Goal: Transaction & Acquisition: Purchase product/service

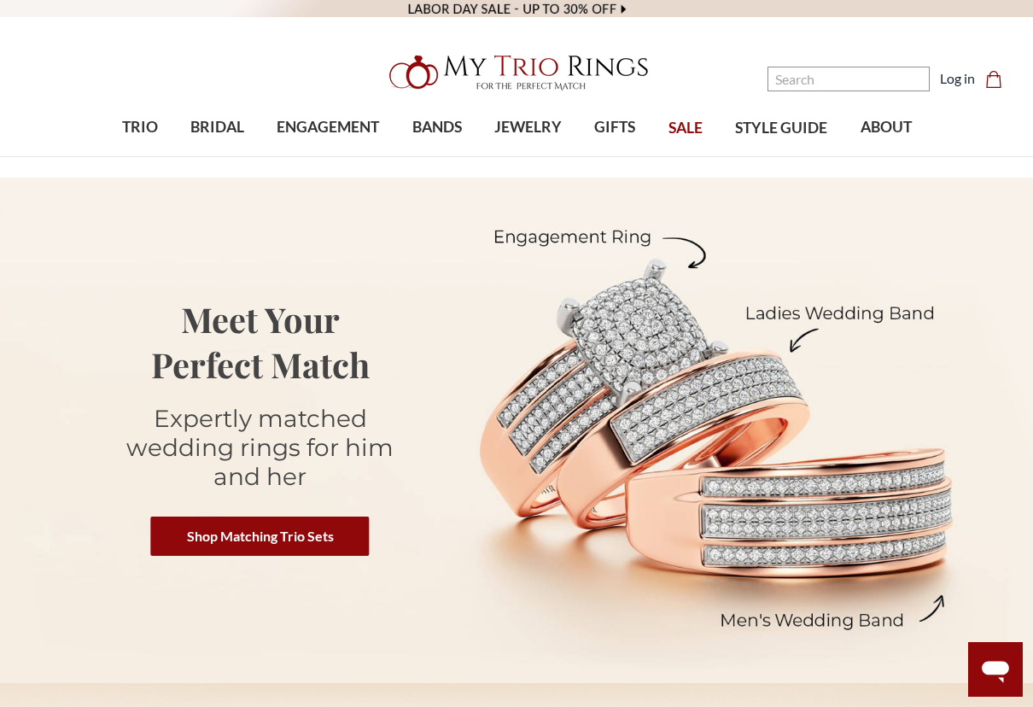
click at [955, 79] on nav "Search Search Search Log in Cart Cart 0" at bounding box center [894, 78] width 259 height 157
click at [930, 82] on input "Search" at bounding box center [849, 79] width 162 height 25
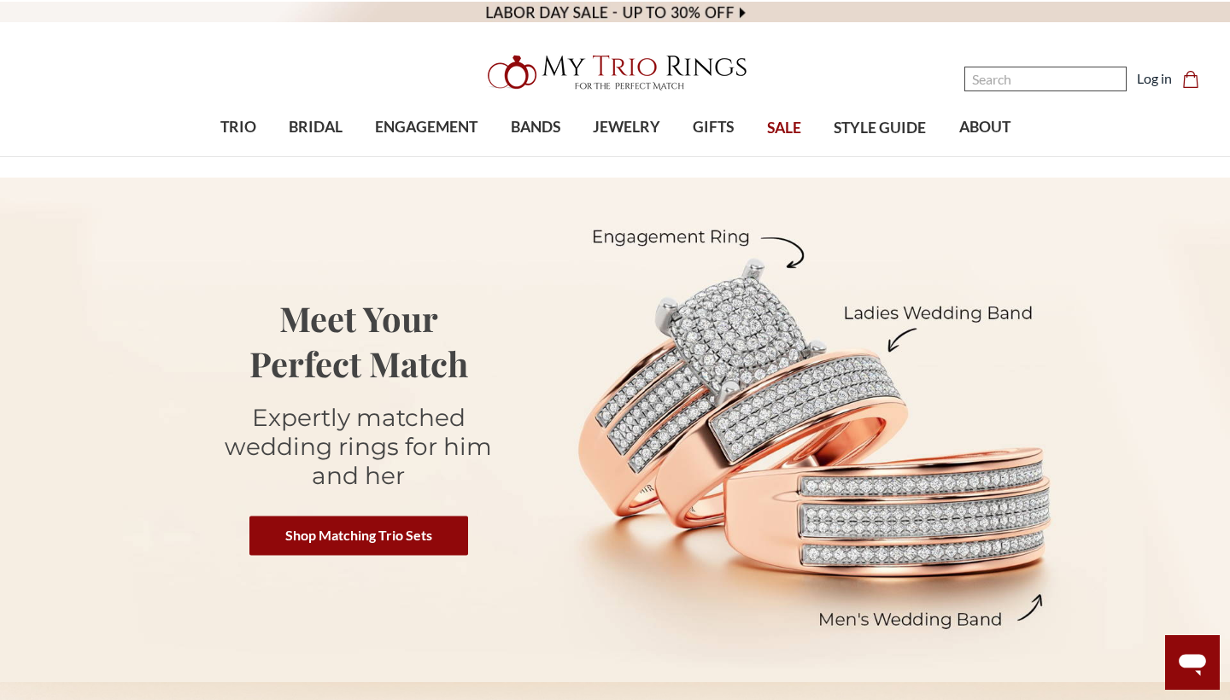
click at [983, 76] on input "Search" at bounding box center [1045, 79] width 162 height 25
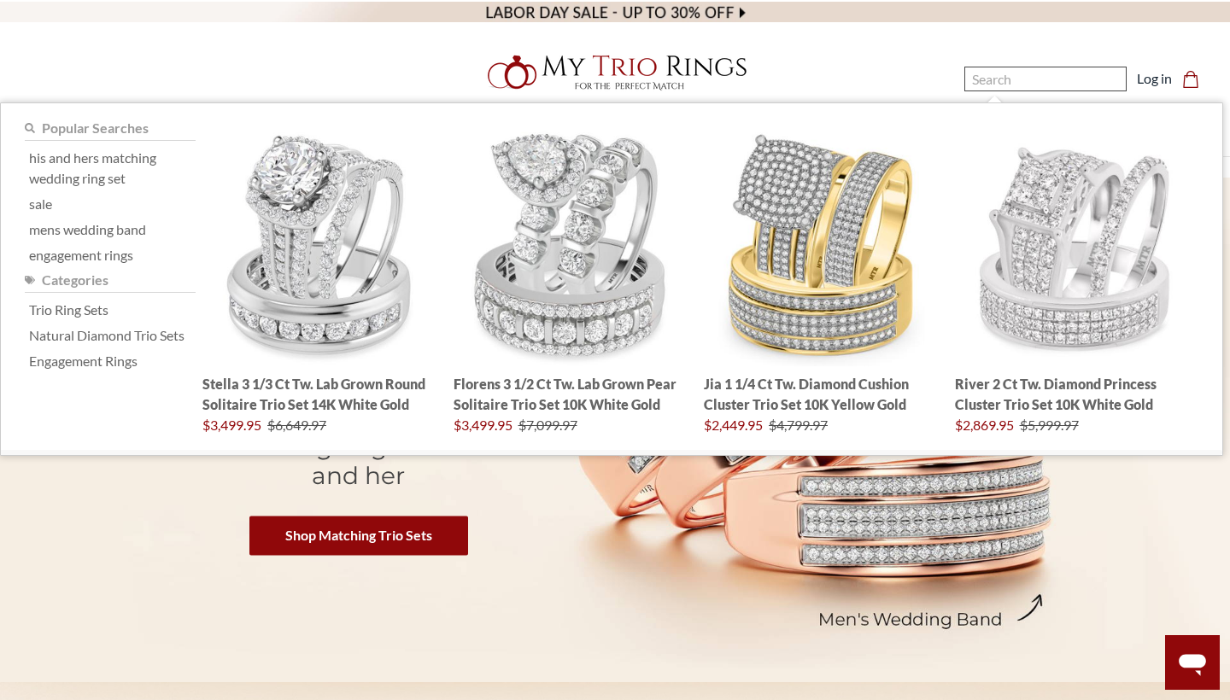
click at [1033, 64] on nav "Search Search Search Log in Cart Cart 0" at bounding box center [1065, 78] width 307 height 157
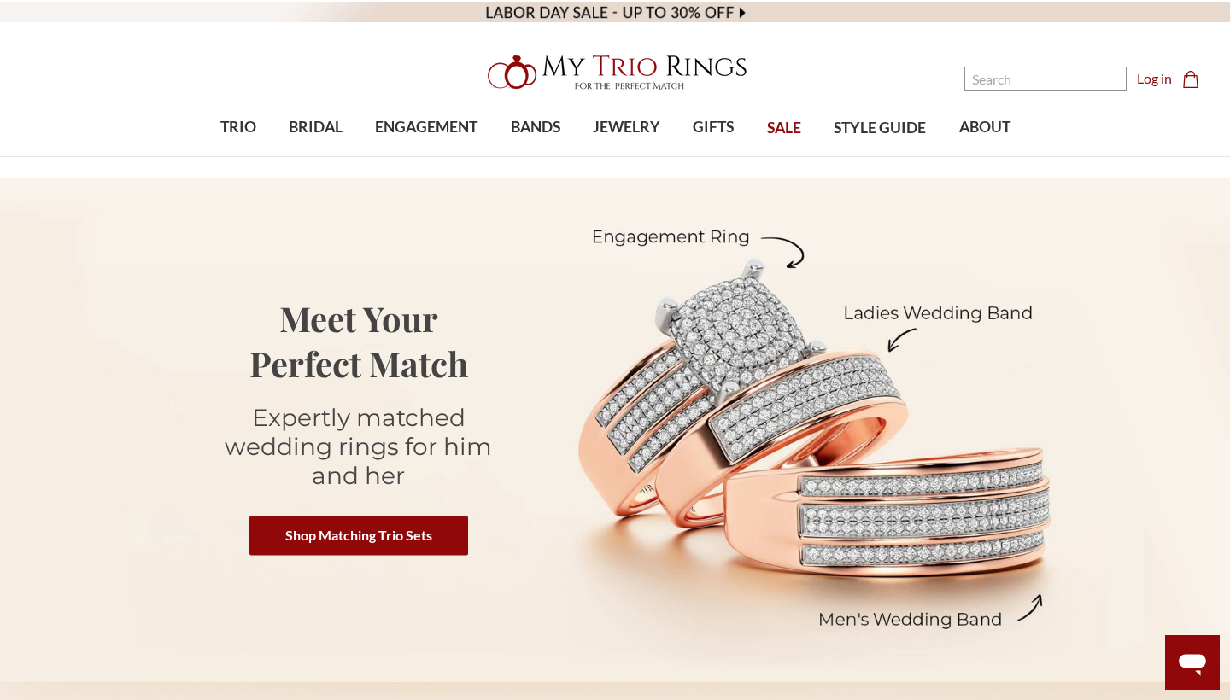
click at [1033, 82] on link "Log in" at bounding box center [1154, 78] width 35 height 20
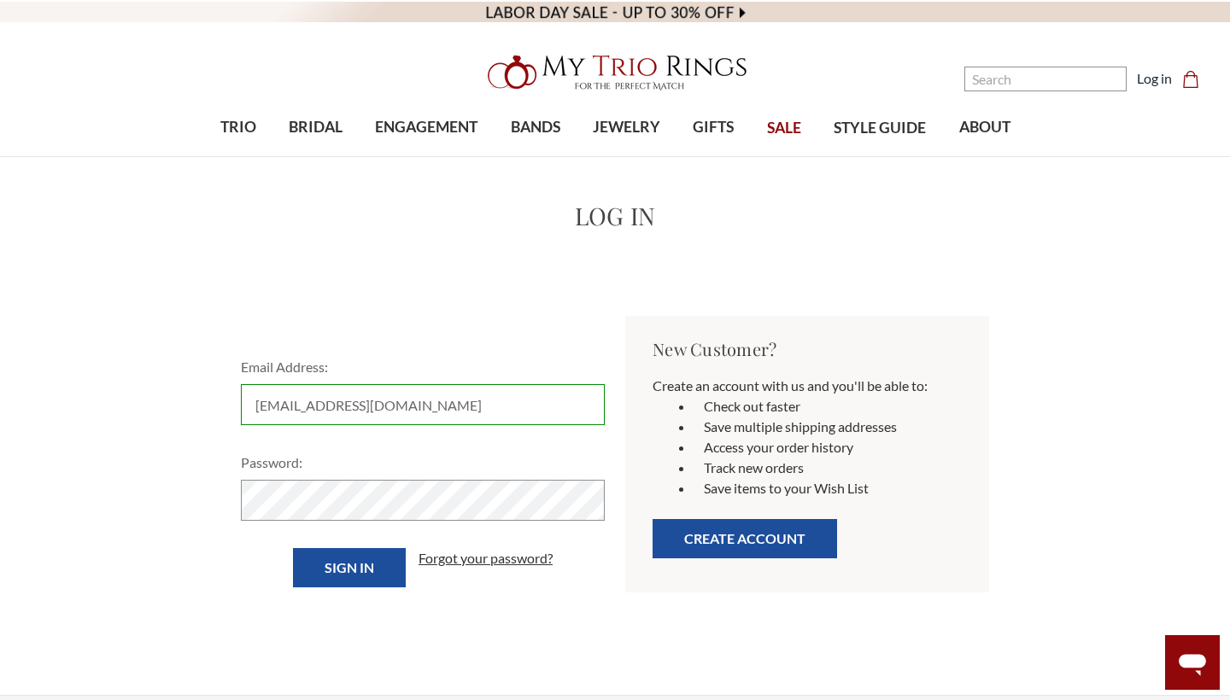
type input "butrfly73082@gmail.com"
click at [348, 568] on input "Sign in" at bounding box center [349, 567] width 113 height 39
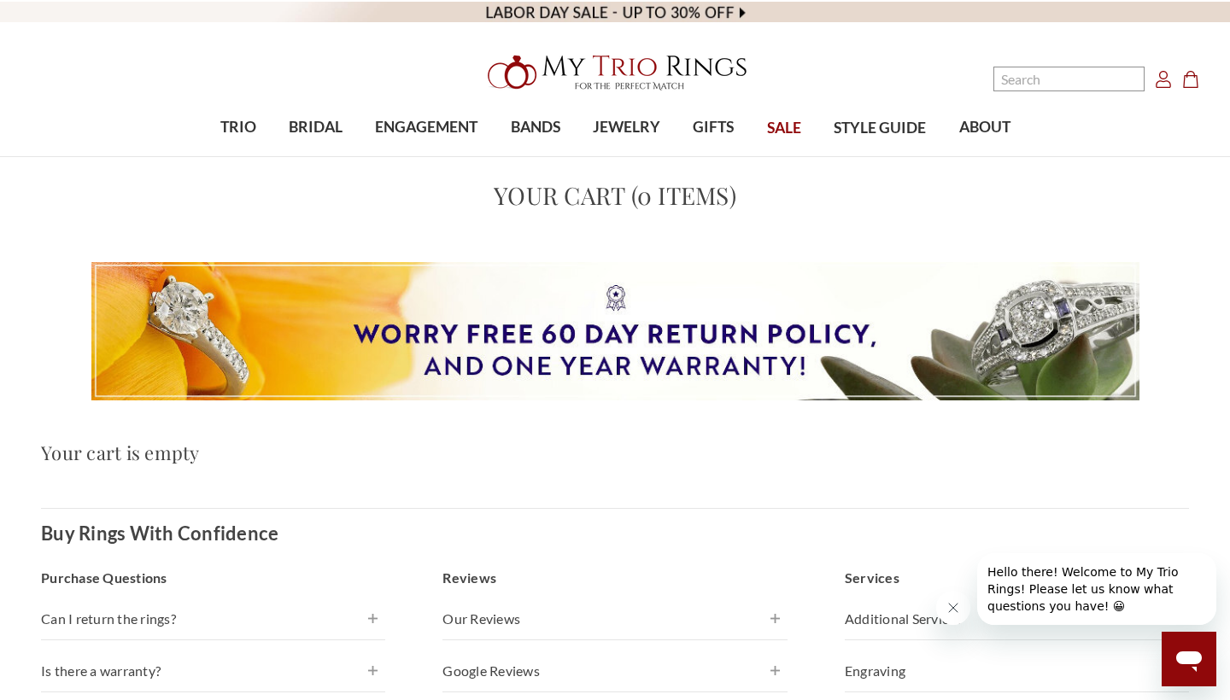
click at [1165, 83] on icon "Account Account" at bounding box center [1163, 79] width 17 height 17
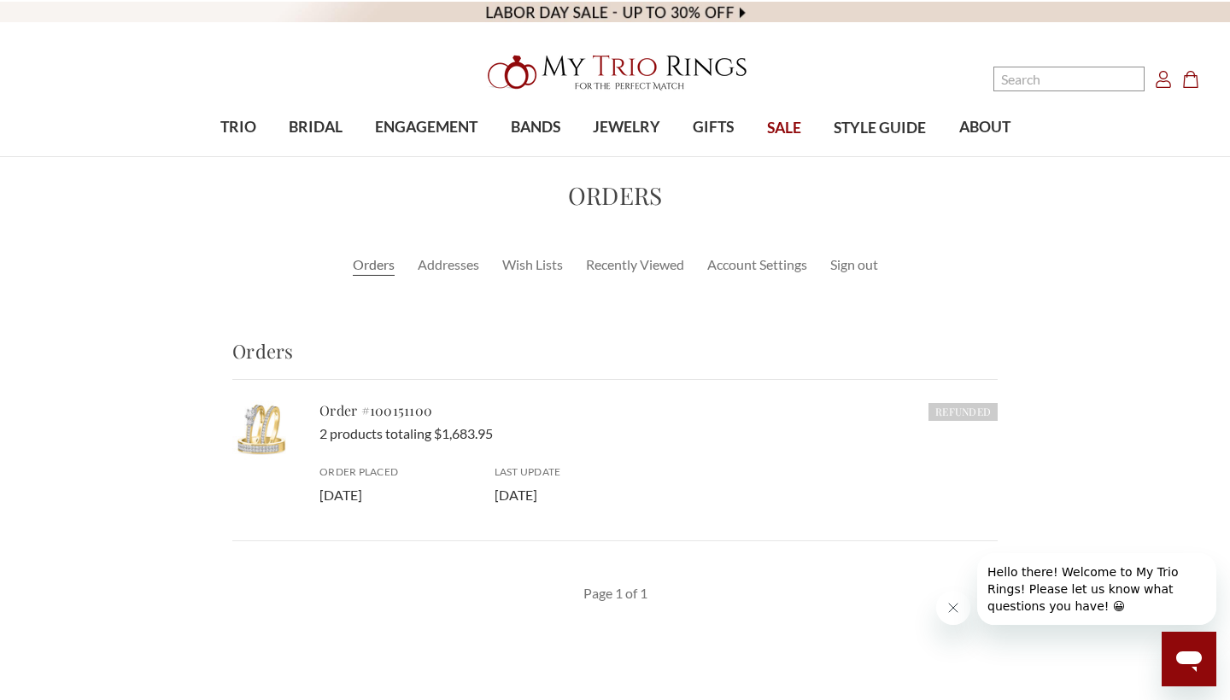
click at [486, 449] on div "Refunded Order #100151100 2 products totaling $1,683.95 Order Placed 3rd Jan 20…" at bounding box center [658, 453] width 678 height 105
click at [750, 266] on link "Account Settings" at bounding box center [757, 265] width 100 height 20
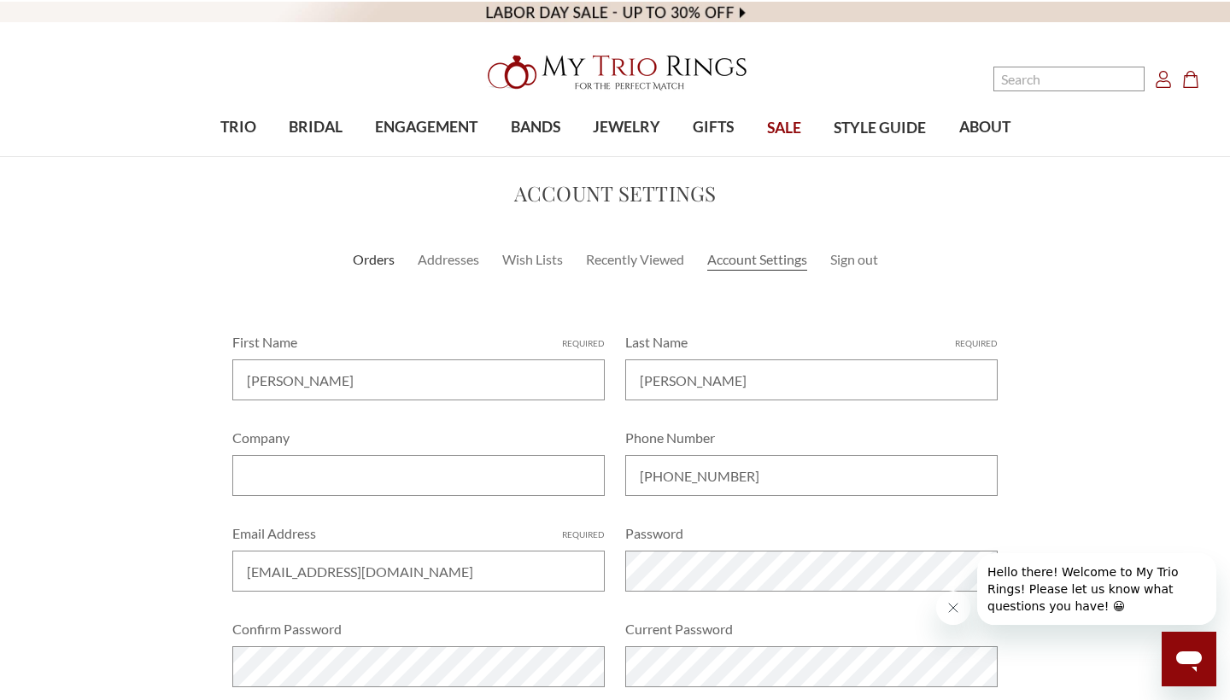
click at [366, 260] on link "Orders" at bounding box center [374, 259] width 42 height 20
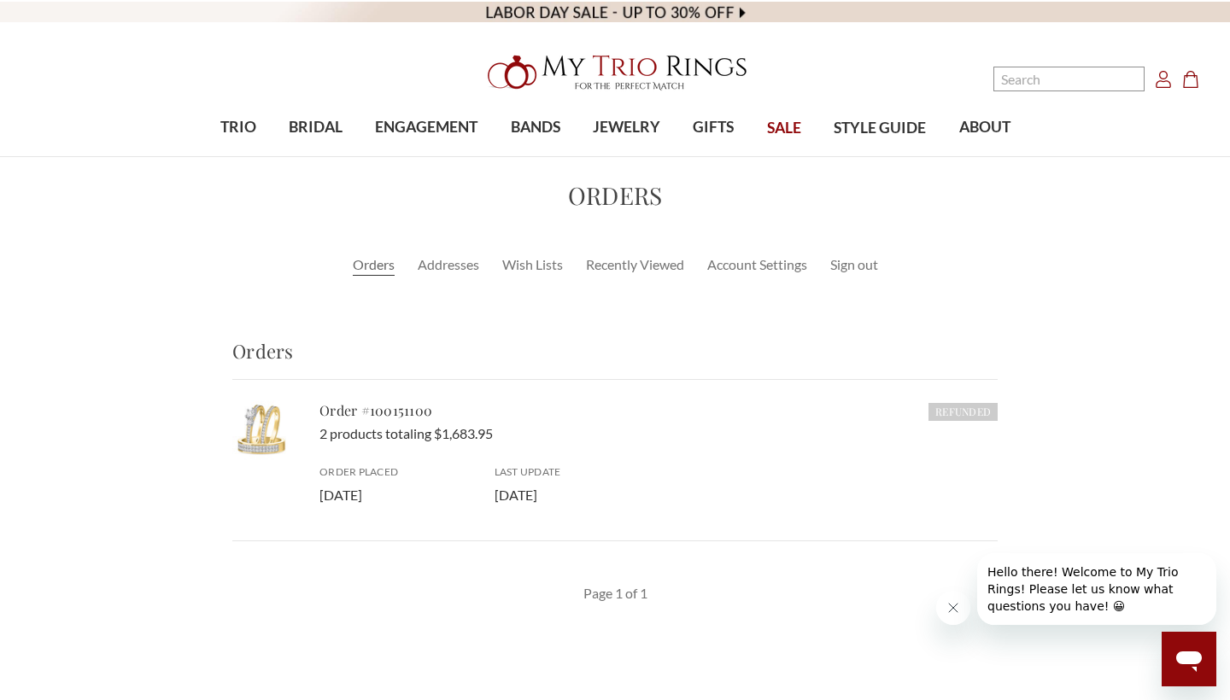
click at [1163, 80] on icon "Account Account" at bounding box center [1163, 79] width 17 height 17
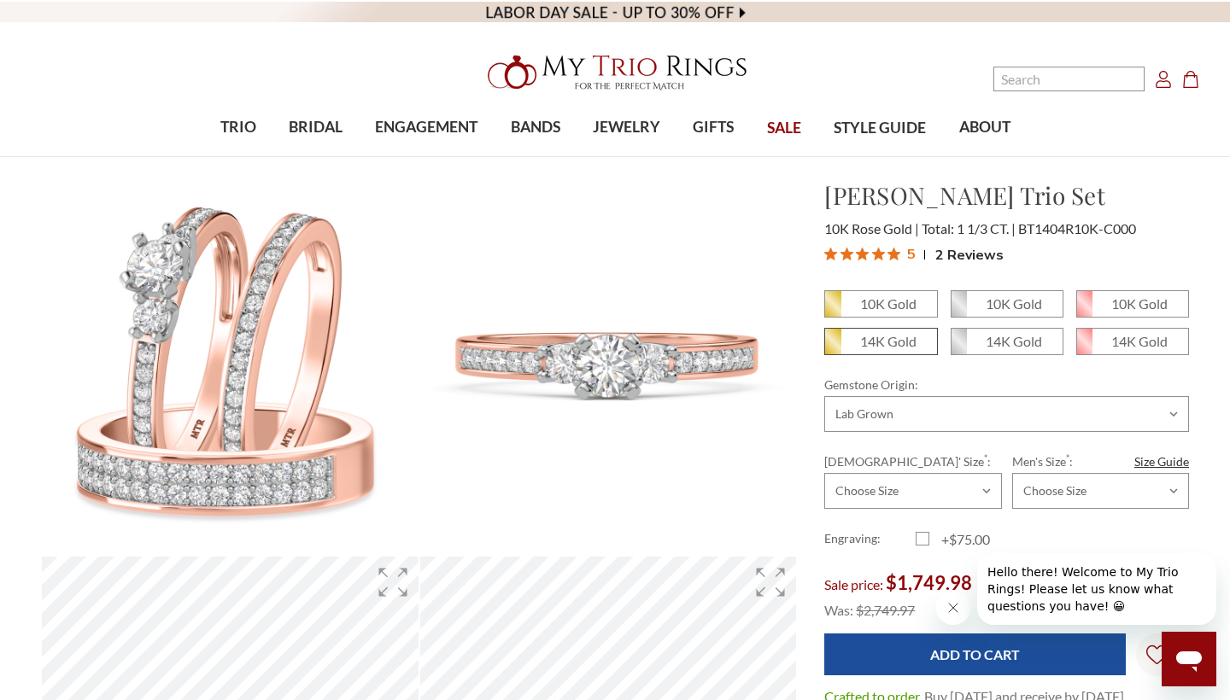
click at [899, 342] on em "14K Gold" at bounding box center [888, 341] width 56 height 16
click at [832, 348] on input "14K Gold" at bounding box center [831, 348] width 1 height 1
radio input "true"
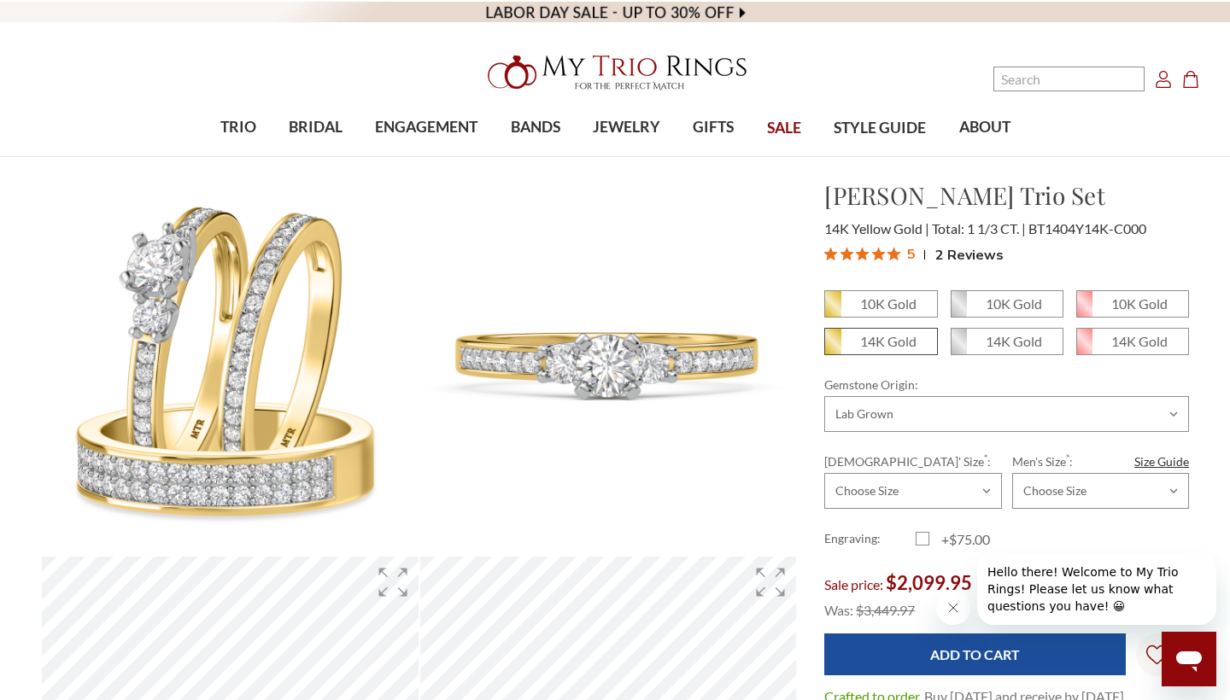
click at [872, 346] on em "14K Gold" at bounding box center [888, 341] width 56 height 16
click at [832, 348] on input "14K Gold" at bounding box center [831, 348] width 1 height 1
radio input "true"
select select "22068935"
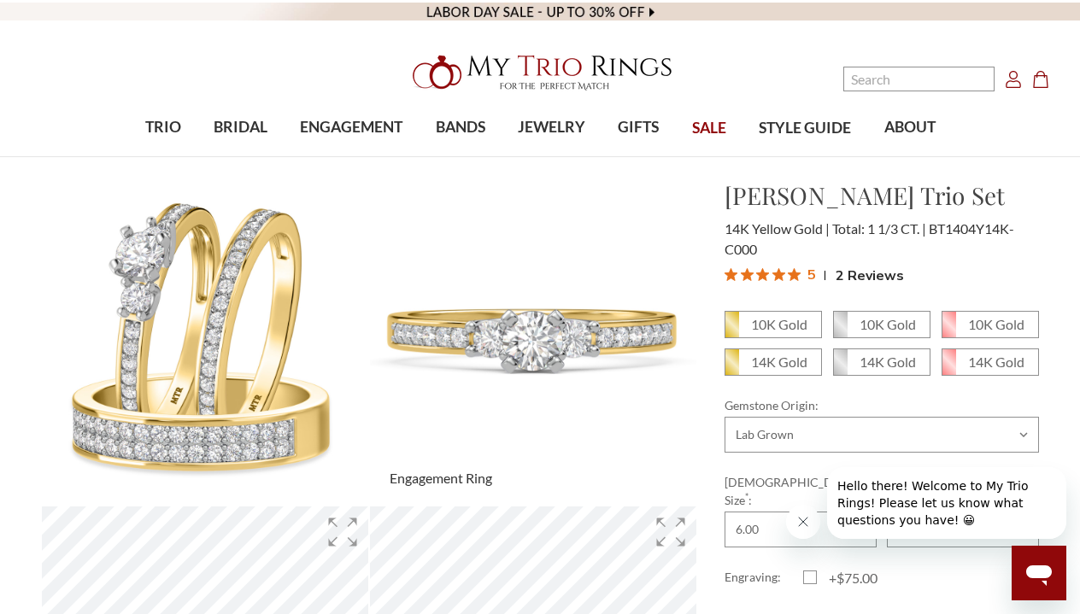
click at [690, 448] on img at bounding box center [533, 341] width 359 height 359
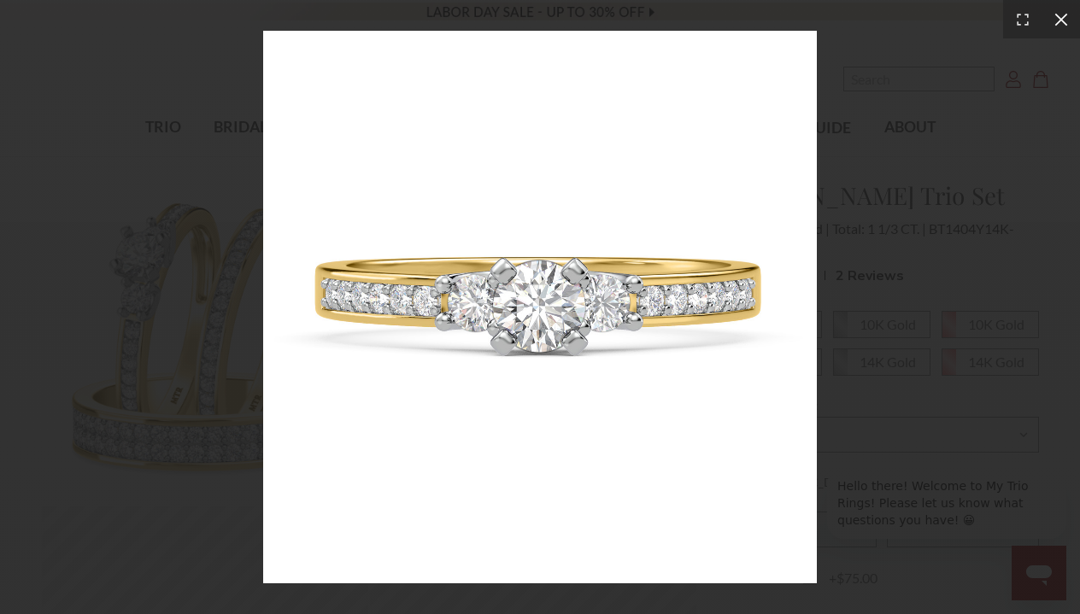
click at [1062, 21] on icon at bounding box center [1060, 19] width 13 height 13
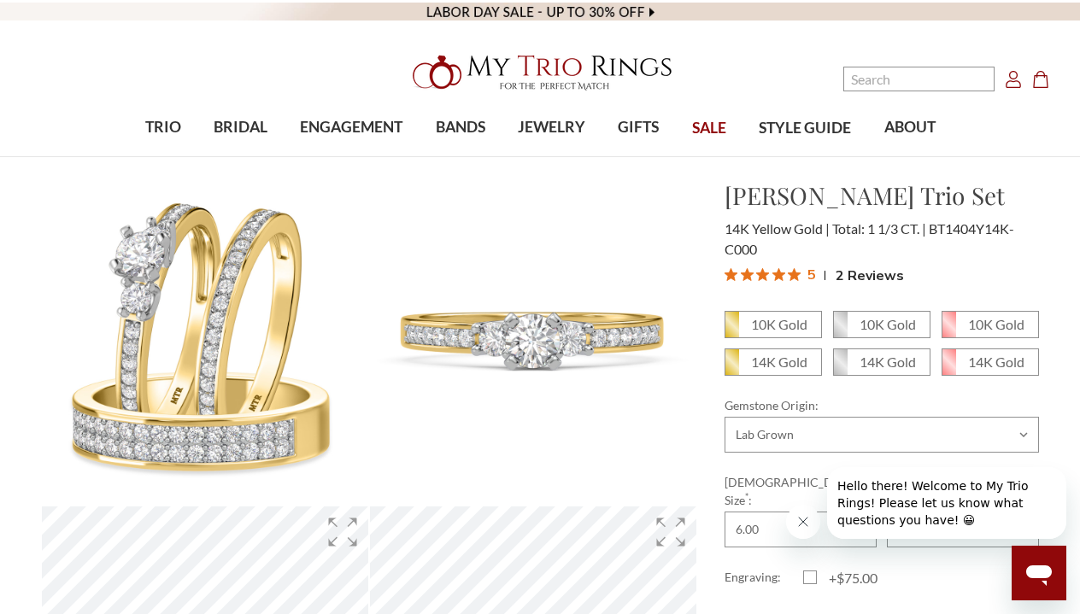
click at [801, 525] on icon "Close message from company" at bounding box center [803, 522] width 14 height 14
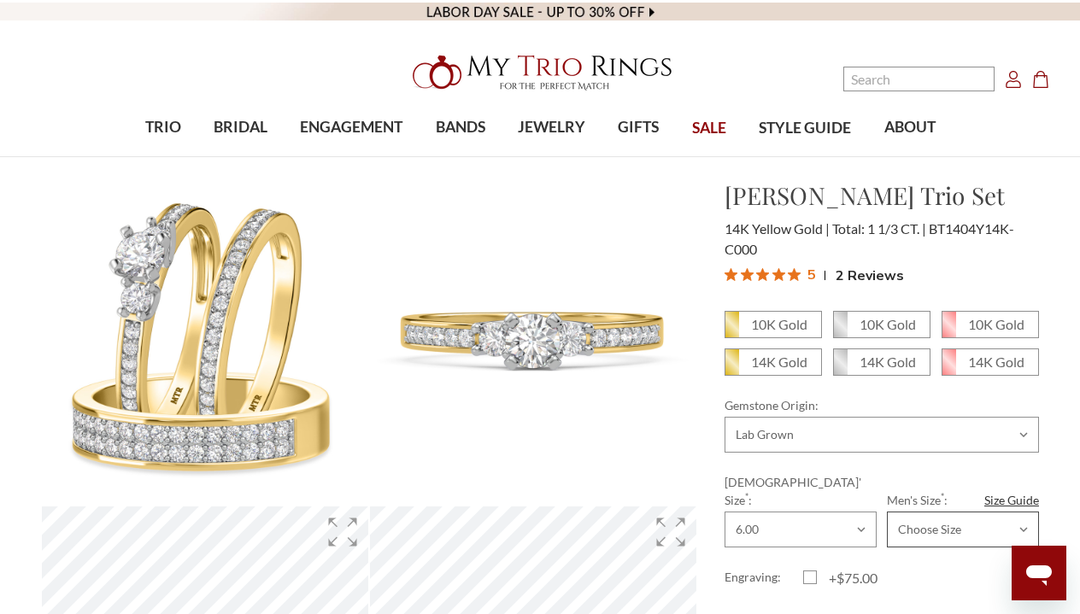
select select "22069031"
click at [813, 568] on label "+$75.00" at bounding box center [842, 578] width 79 height 20
click at [811, 581] on input "+$75.00" at bounding box center [810, 581] width 1 height 1
checkbox input "true"
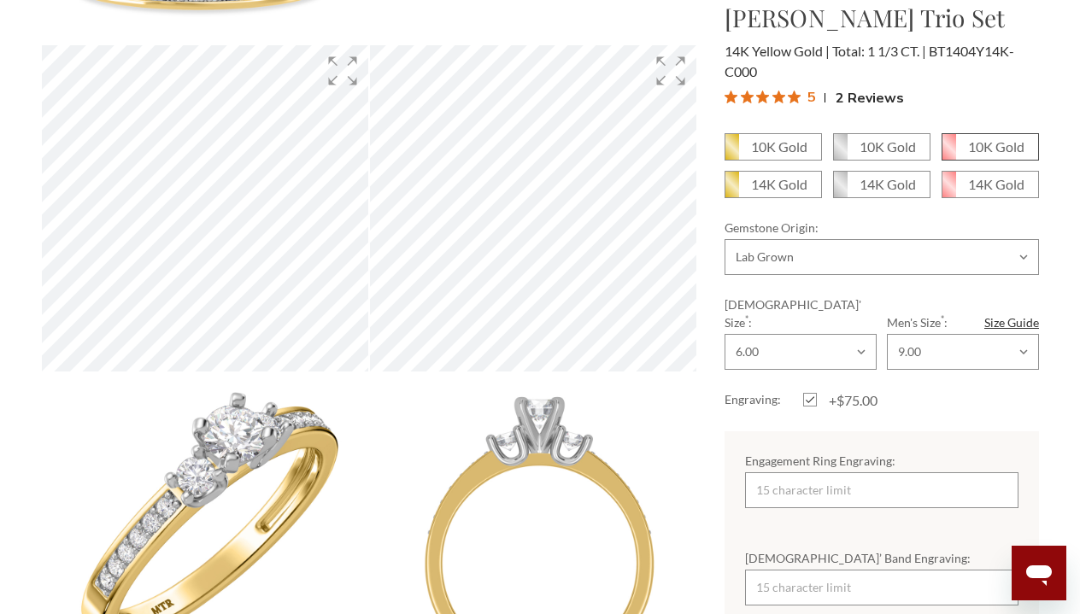
scroll to position [471, 0]
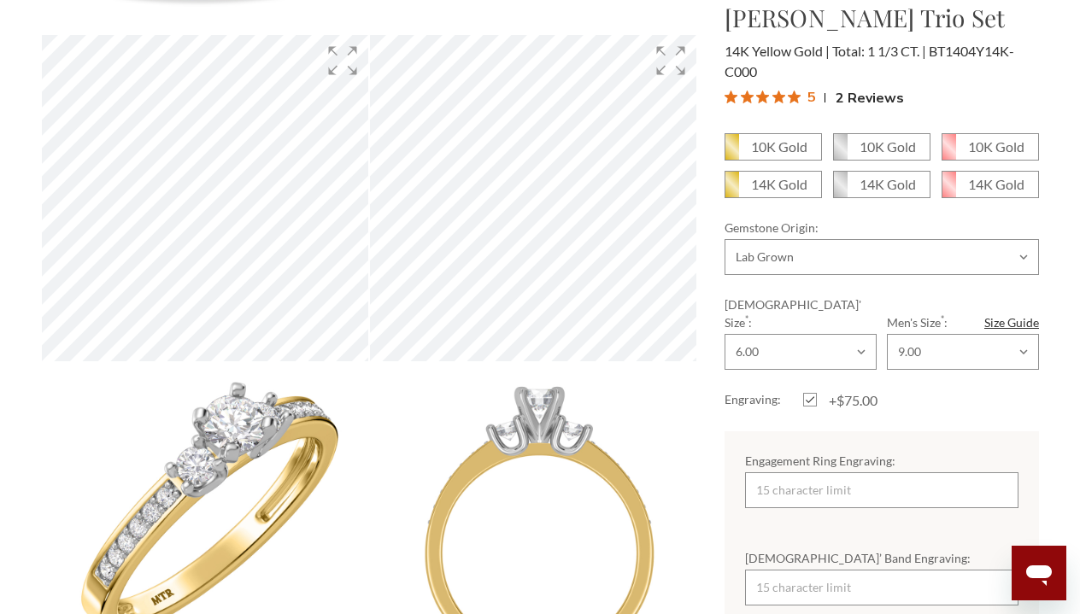
click at [980, 390] on div "Engraving: +$75.00" at bounding box center [881, 400] width 314 height 20
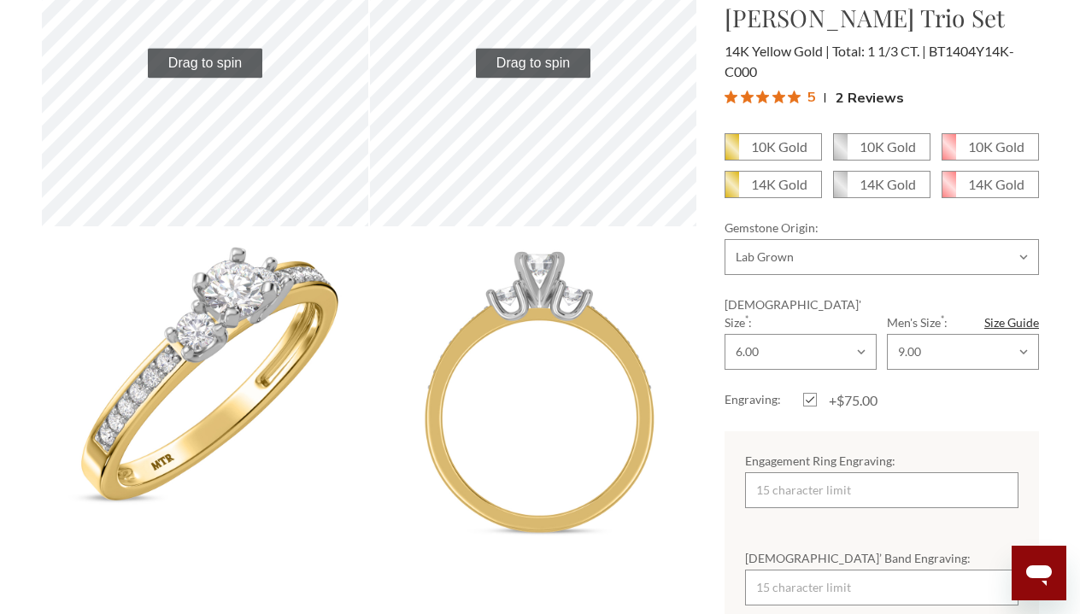
scroll to position [611, 0]
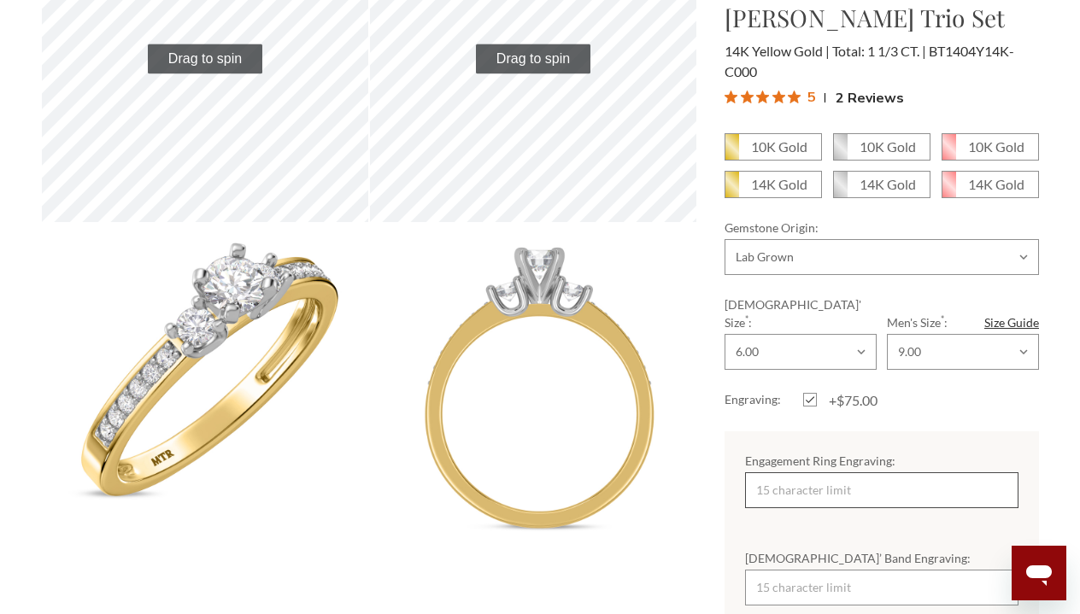
click at [822, 478] on input "Engagement Ring Engraving:" at bounding box center [881, 490] width 273 height 36
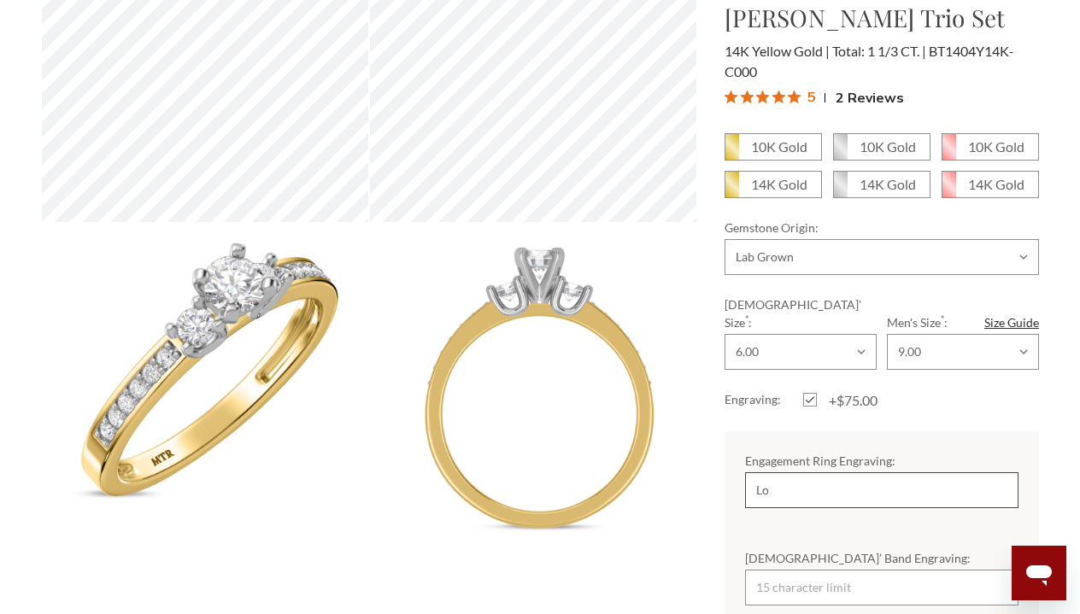
type input "L"
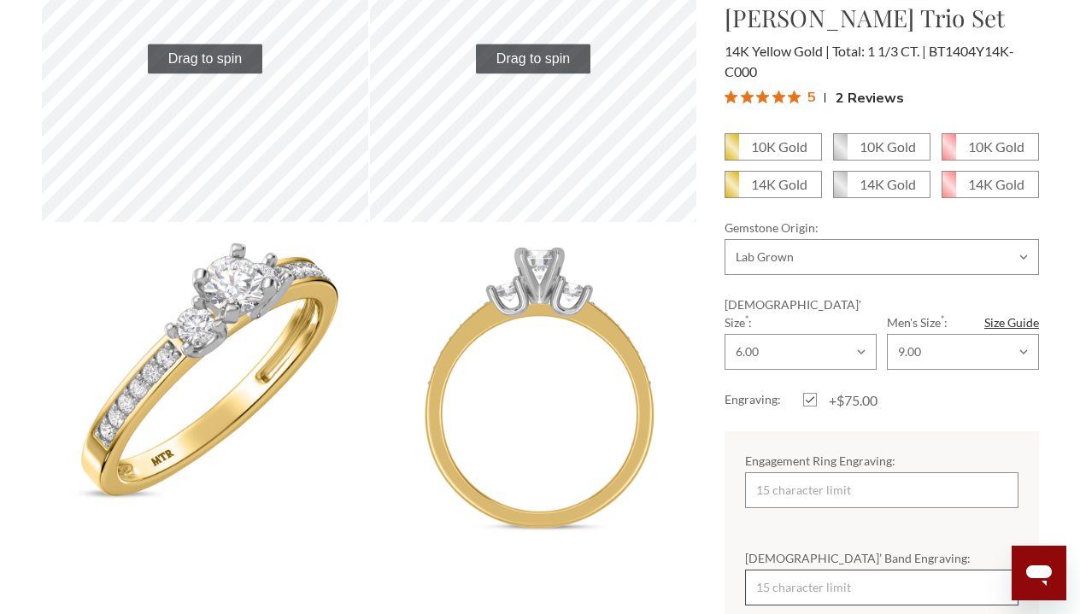
click at [846, 570] on input "[DEMOGRAPHIC_DATA]’ Band Engraving:" at bounding box center [881, 588] width 273 height 36
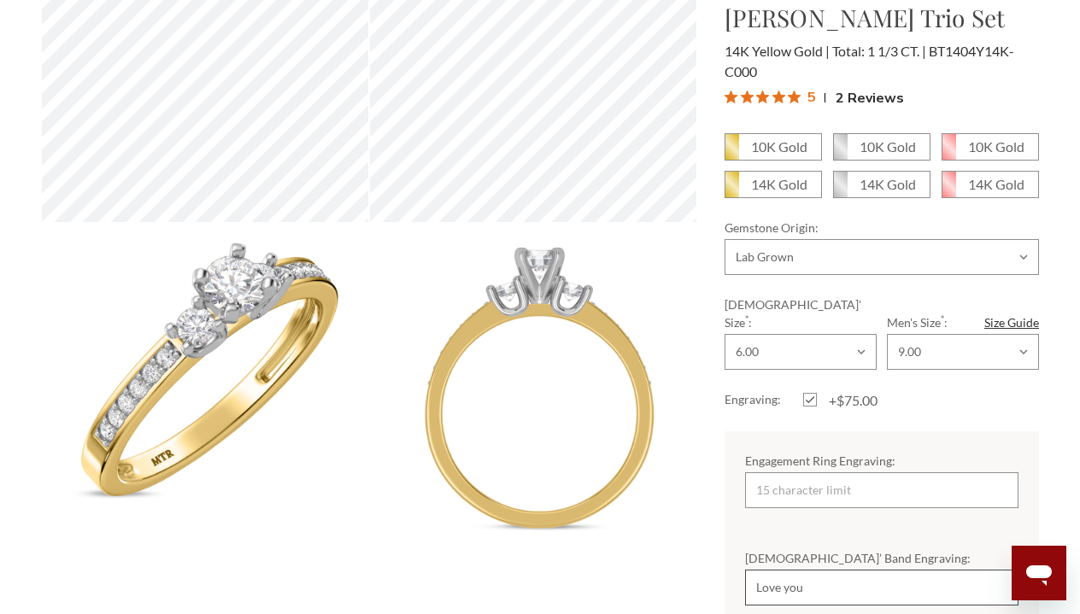
type input "Love you"
click at [1038, 443] on div "Engagement Ring Engraving:" at bounding box center [881, 479] width 314 height 97
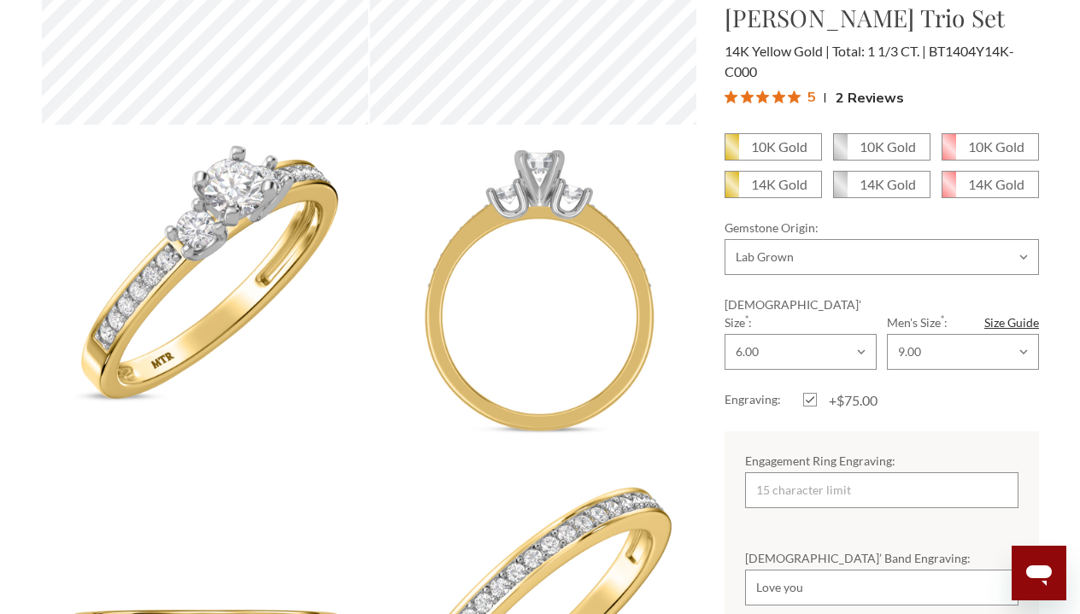
scroll to position [711, 0]
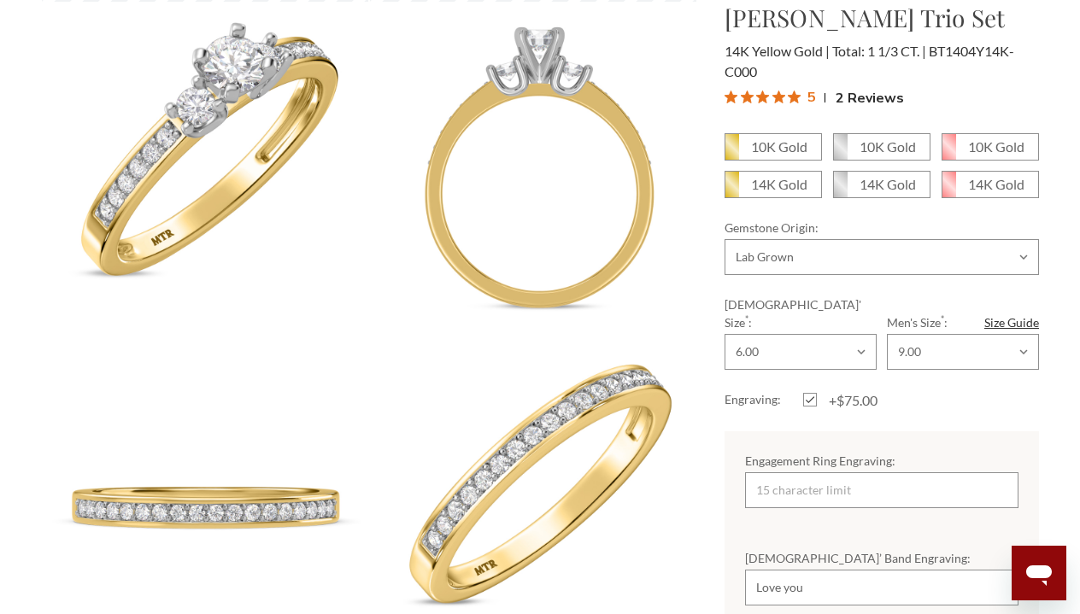
scroll to position [833, 0]
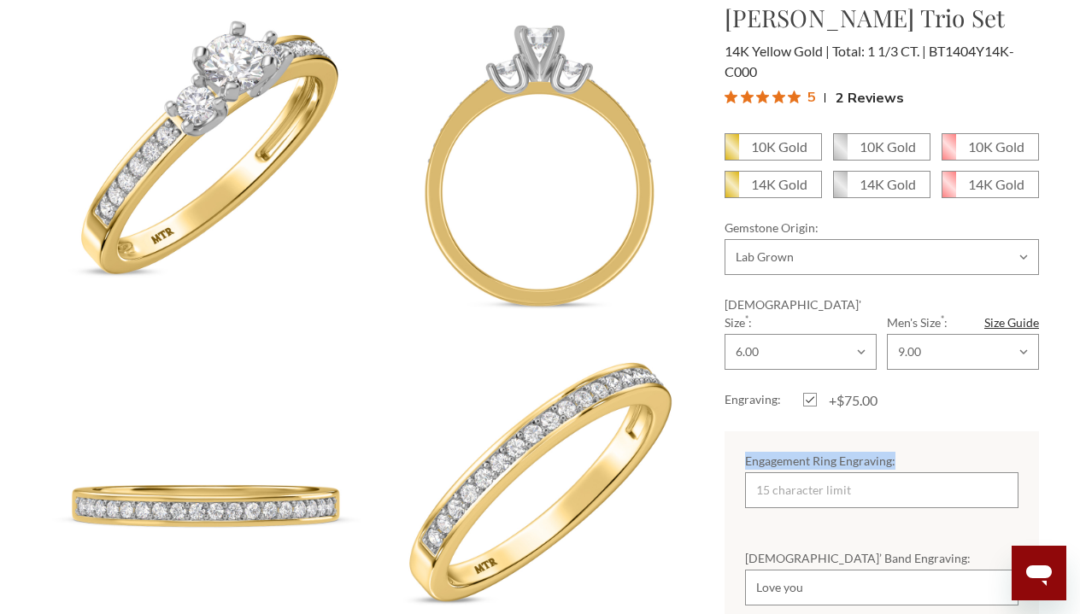
drag, startPoint x: 1045, startPoint y: 382, endPoint x: 1036, endPoint y: 510, distance: 128.5
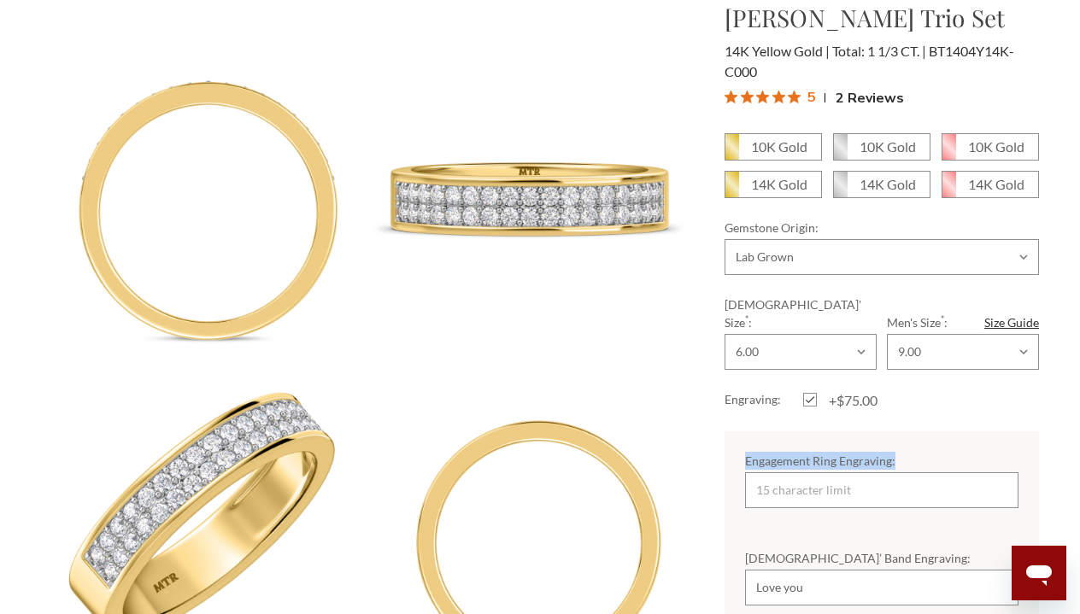
scroll to position [1462, 0]
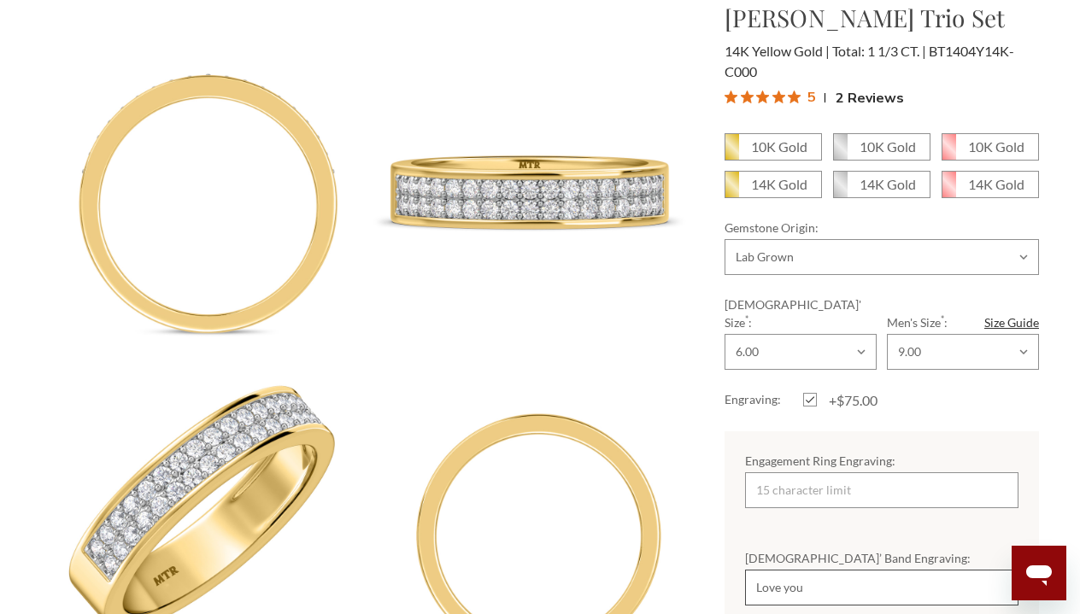
click at [951, 570] on input "Love you" at bounding box center [881, 588] width 273 height 36
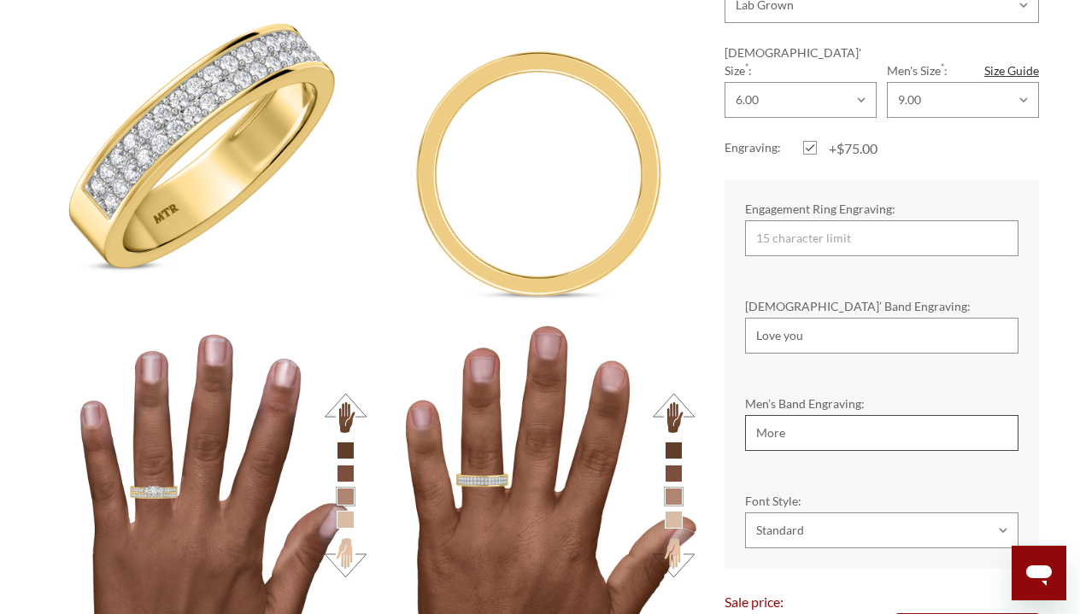
type input "More"
select select "22068784"
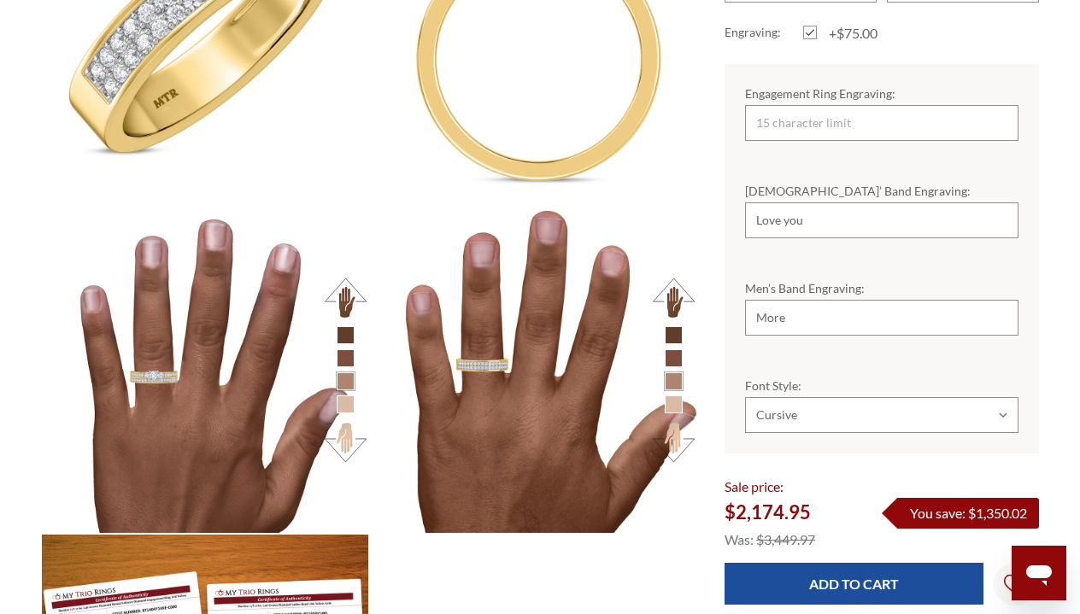
scroll to position [1926, 0]
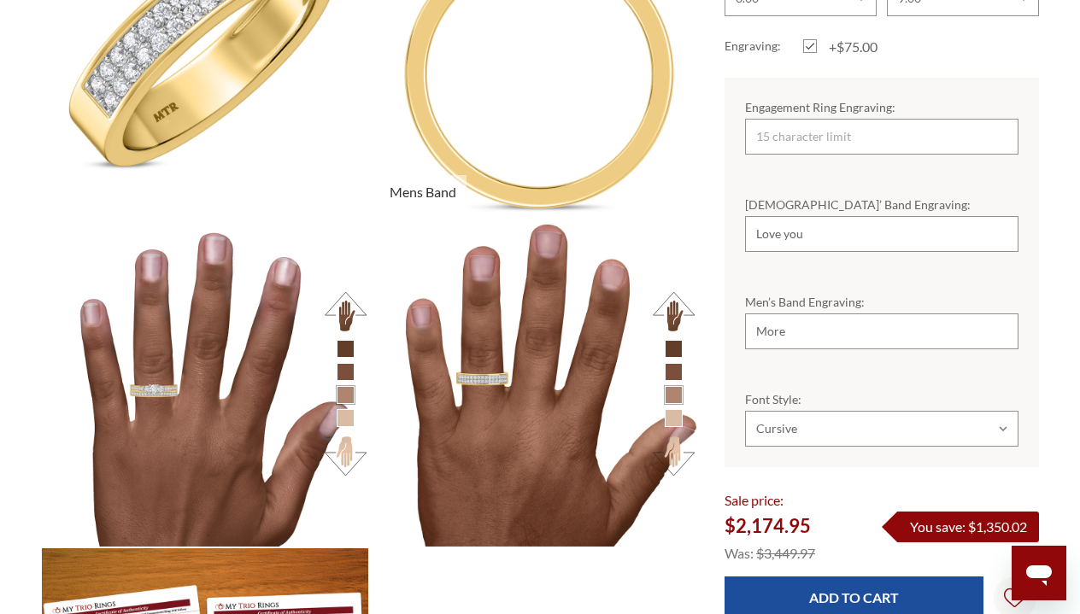
click at [506, 187] on img at bounding box center [533, 55] width 359 height 359
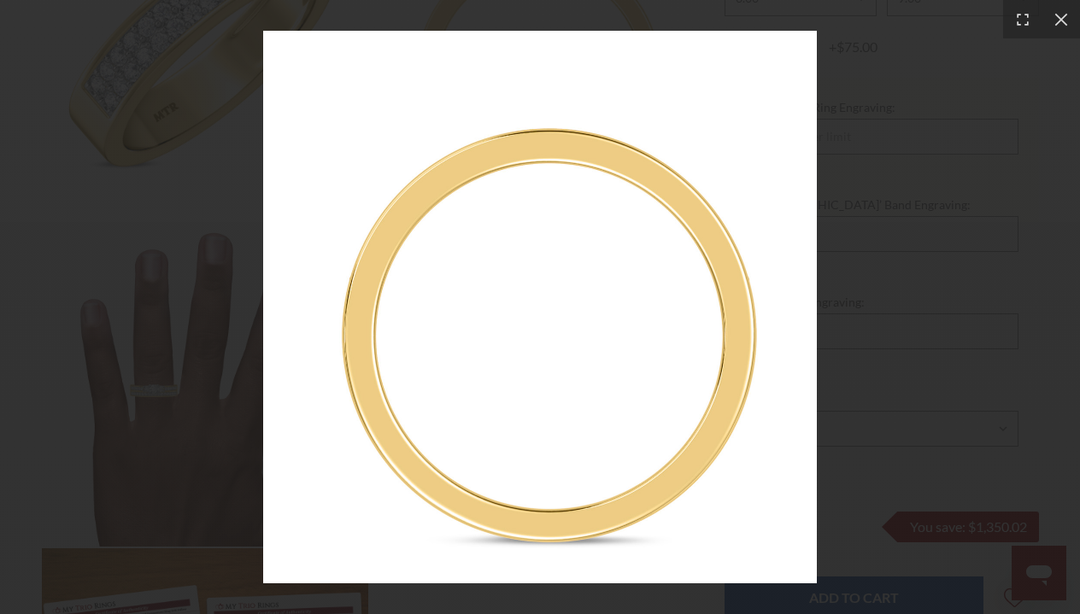
click at [1066, 64] on div at bounding box center [540, 307] width 1080 height 614
click at [1062, 23] on icon at bounding box center [1060, 19] width 17 height 17
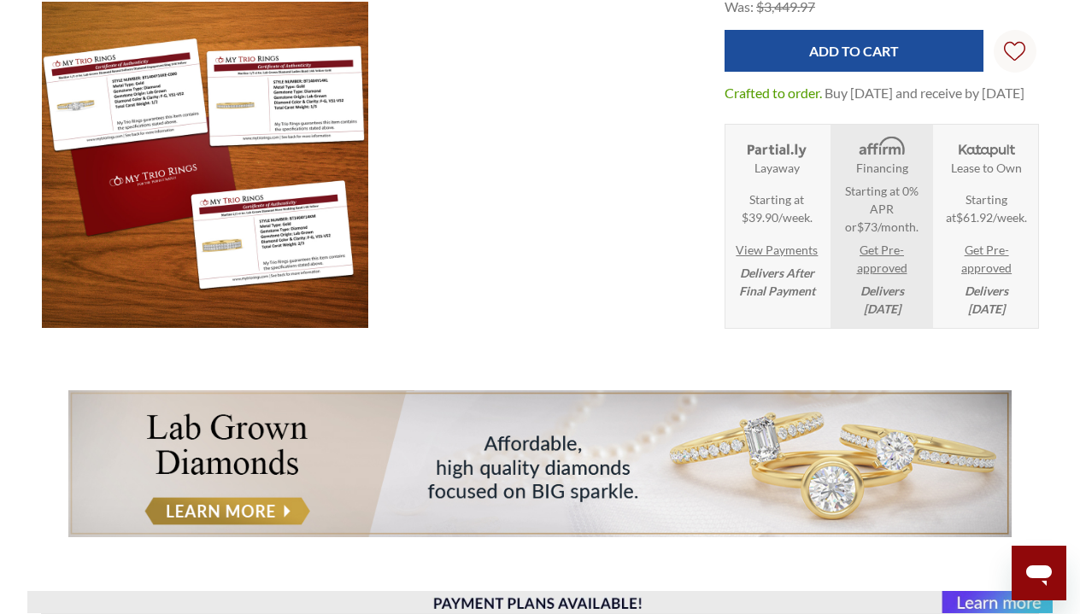
scroll to position [2449, 0]
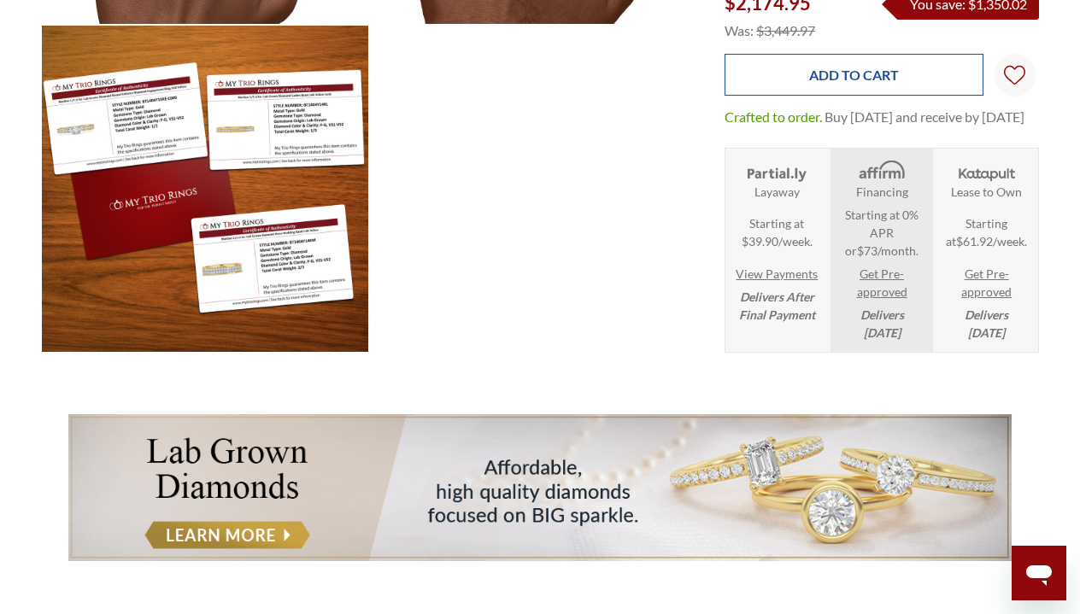
click at [910, 79] on input "Add to Cart" at bounding box center [853, 75] width 259 height 42
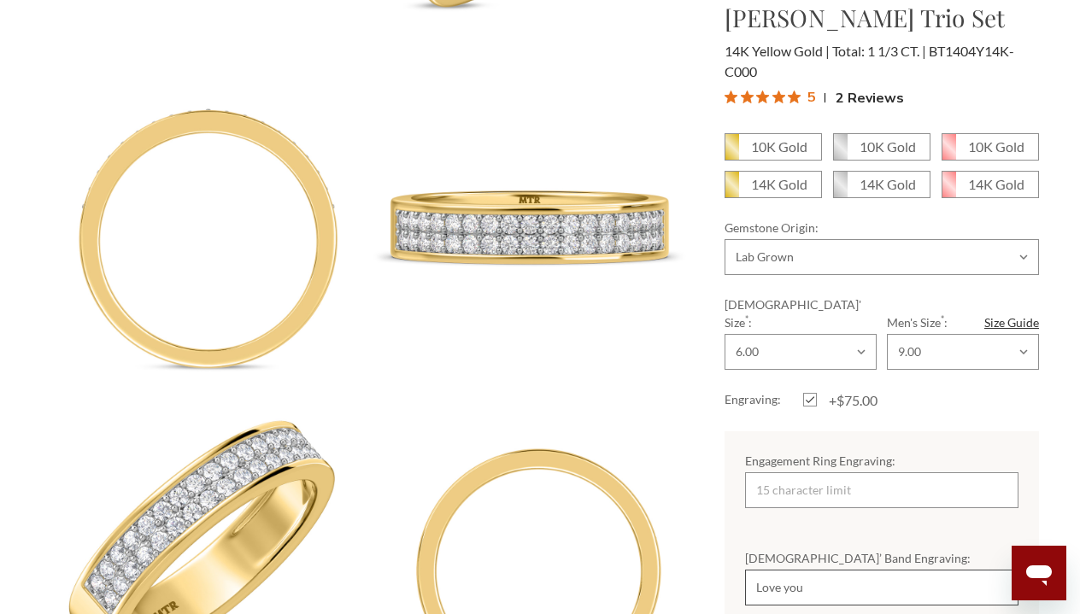
click at [872, 571] on input "Love you" at bounding box center [881, 588] width 273 height 36
type input "Love You More"
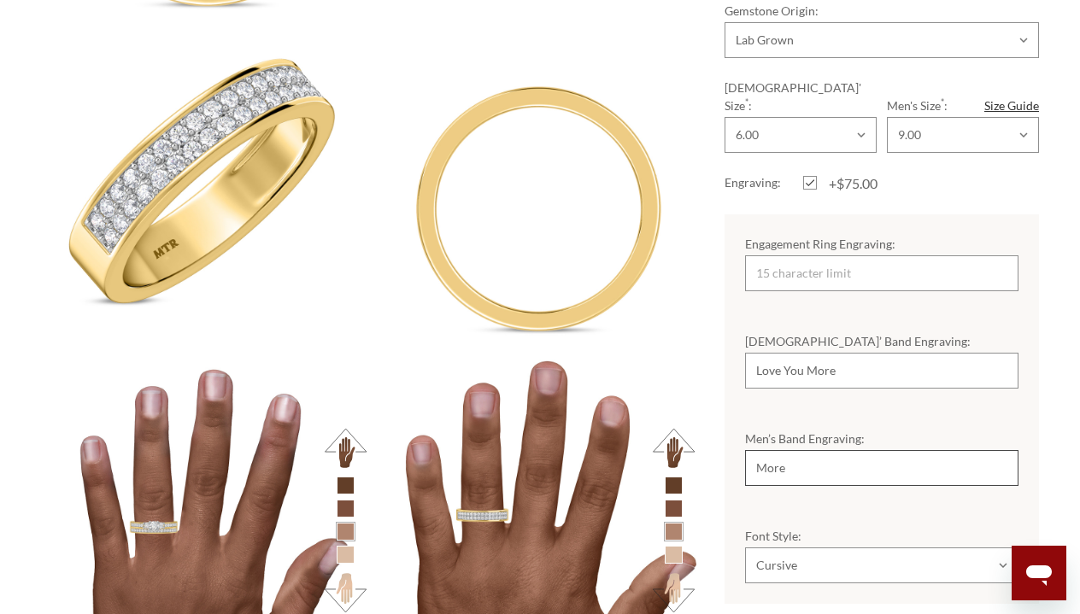
scroll to position [0, 0]
type input "Facts"
select select "22068781"
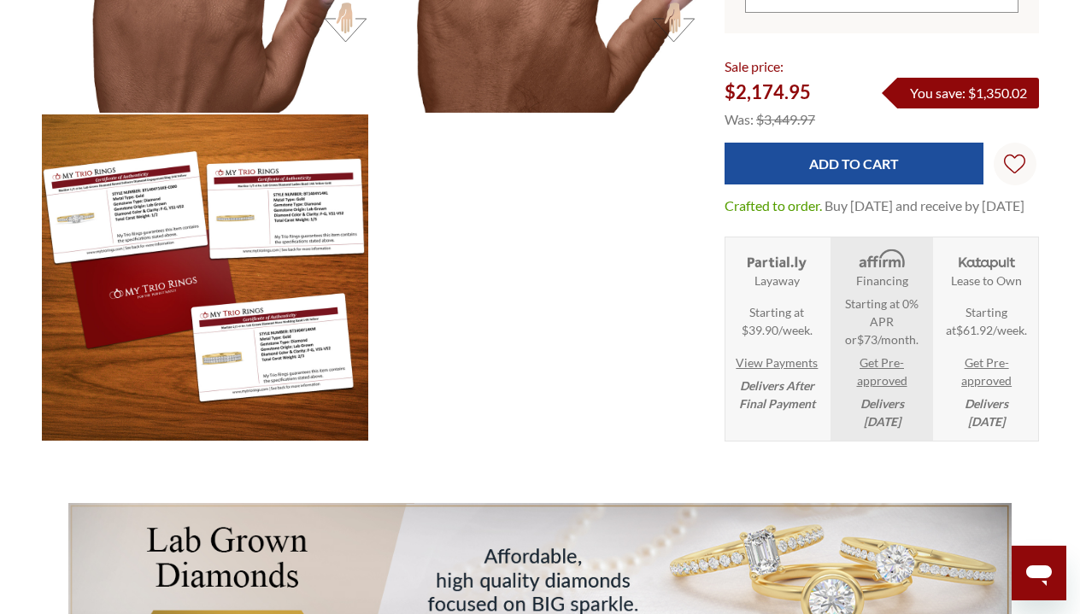
scroll to position [2363, 0]
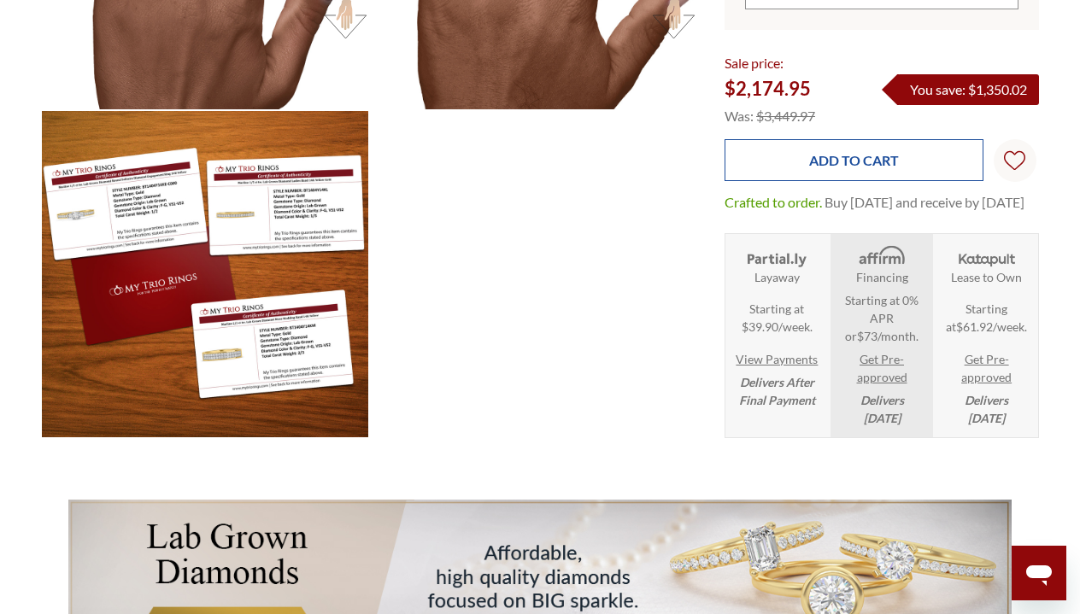
click at [849, 155] on input "Add to Cart" at bounding box center [853, 160] width 259 height 42
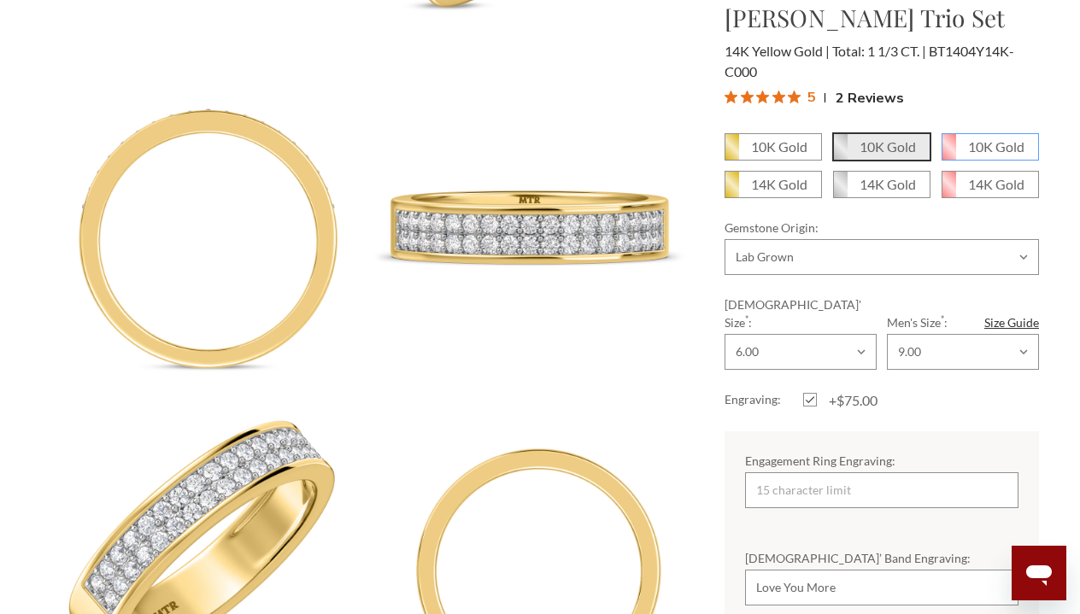
radio input "false"
radio input "true"
click at [770, 187] on em "14K Gold" at bounding box center [779, 184] width 56 height 16
click at [732, 190] on input "14K Gold" at bounding box center [731, 190] width 1 height 1
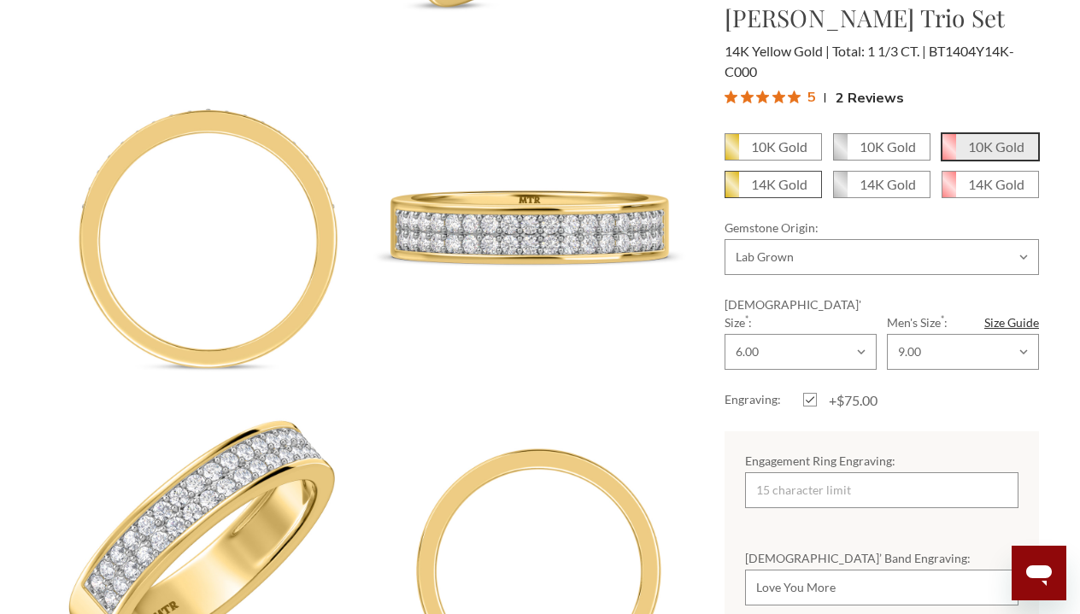
radio input "true"
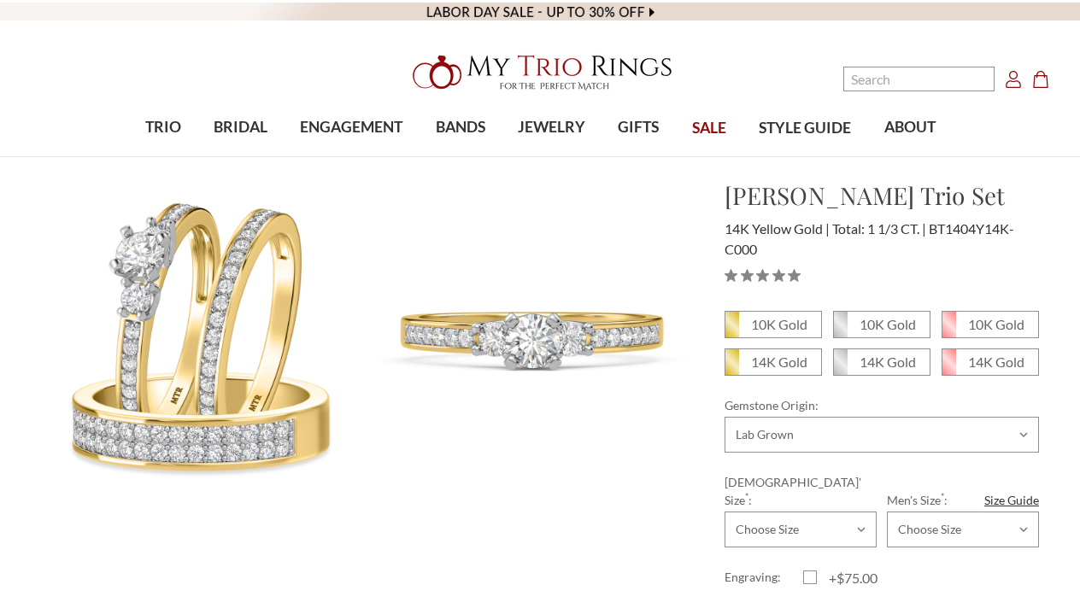
select select
click at [1017, 156] on nav "Search Search Search Account Account Cart Cart 0" at bounding box center [934, 78] width 270 height 157
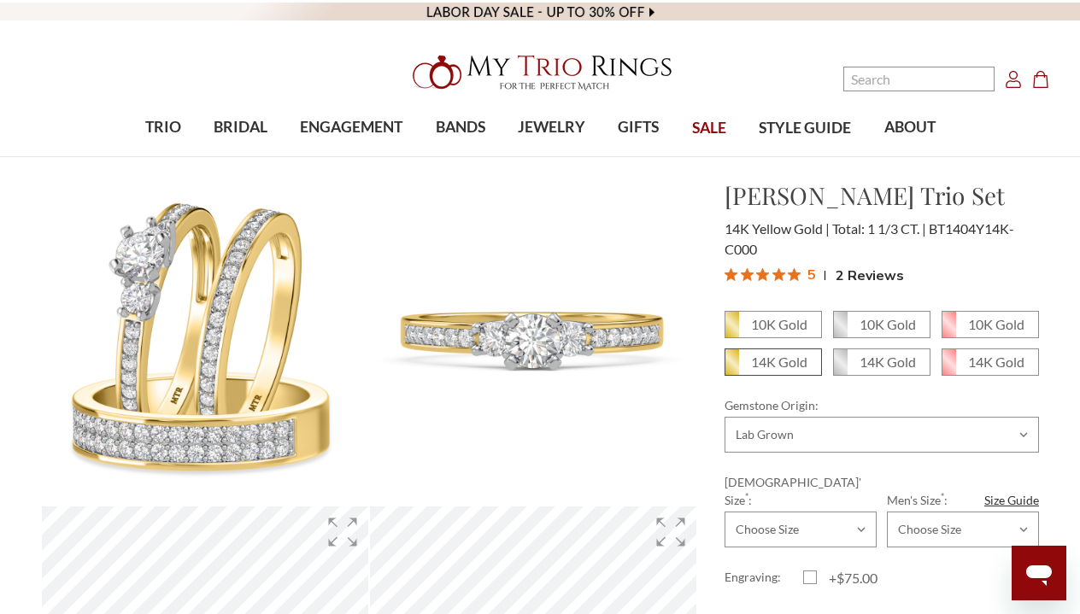
click at [766, 368] on em "14K Gold" at bounding box center [779, 362] width 56 height 16
click at [732, 368] on input "14K Gold" at bounding box center [731, 368] width 1 height 1
radio input "true"
click at [766, 368] on em "14K Gold" at bounding box center [779, 362] width 56 height 16
click at [732, 368] on input "14K Gold" at bounding box center [731, 368] width 1 height 1
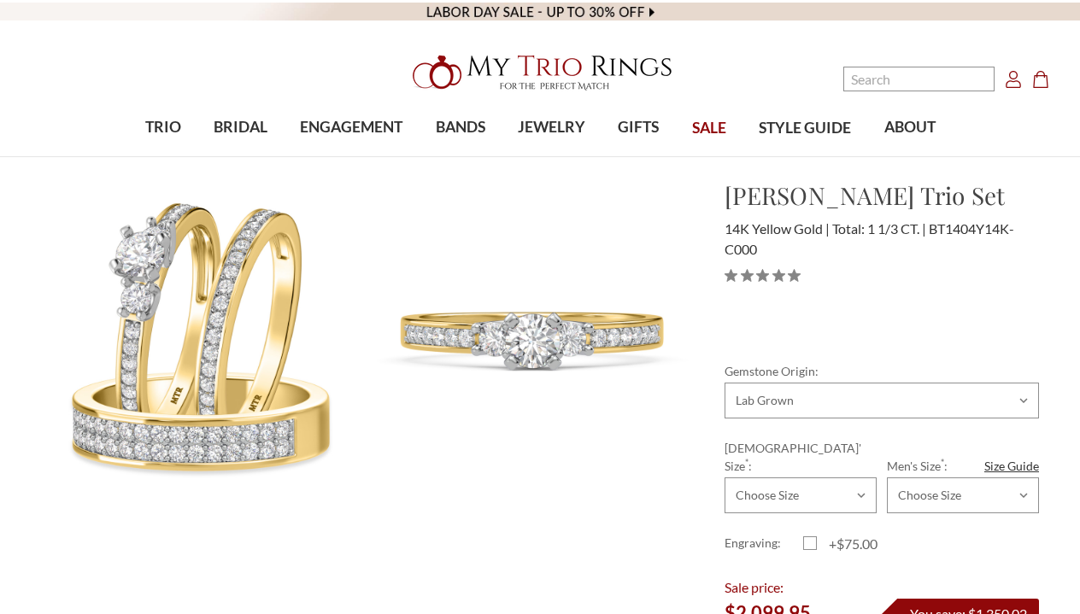
select select
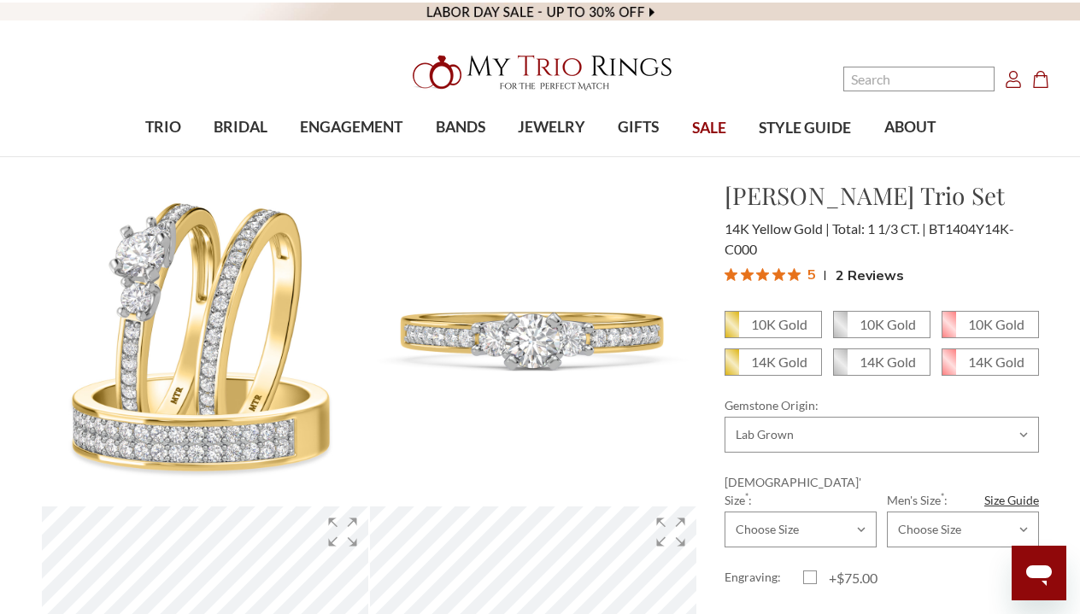
click at [1039, 78] on icon "Cart Cart" at bounding box center [1040, 79] width 17 height 17
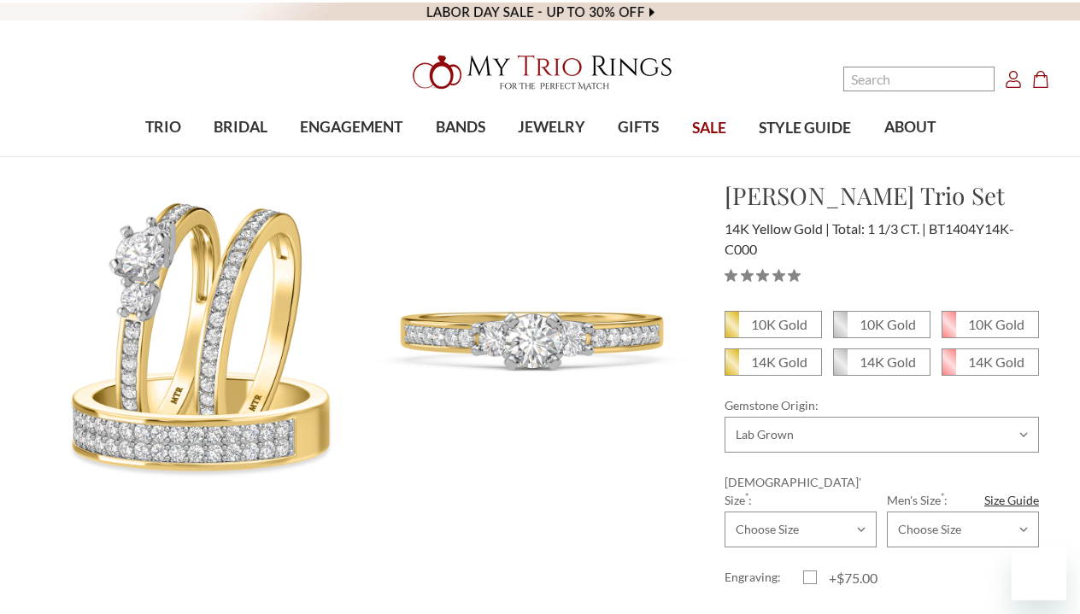
select select
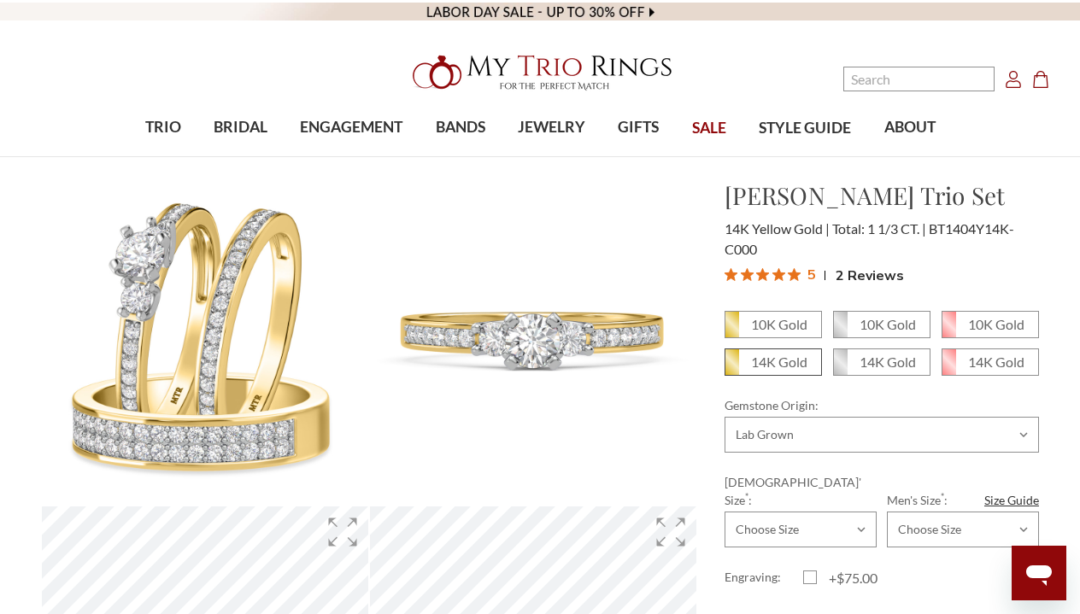
click at [790, 366] on em "14K Gold" at bounding box center [779, 362] width 56 height 16
click at [732, 368] on input "14K Gold" at bounding box center [731, 368] width 1 height 1
radio input "true"
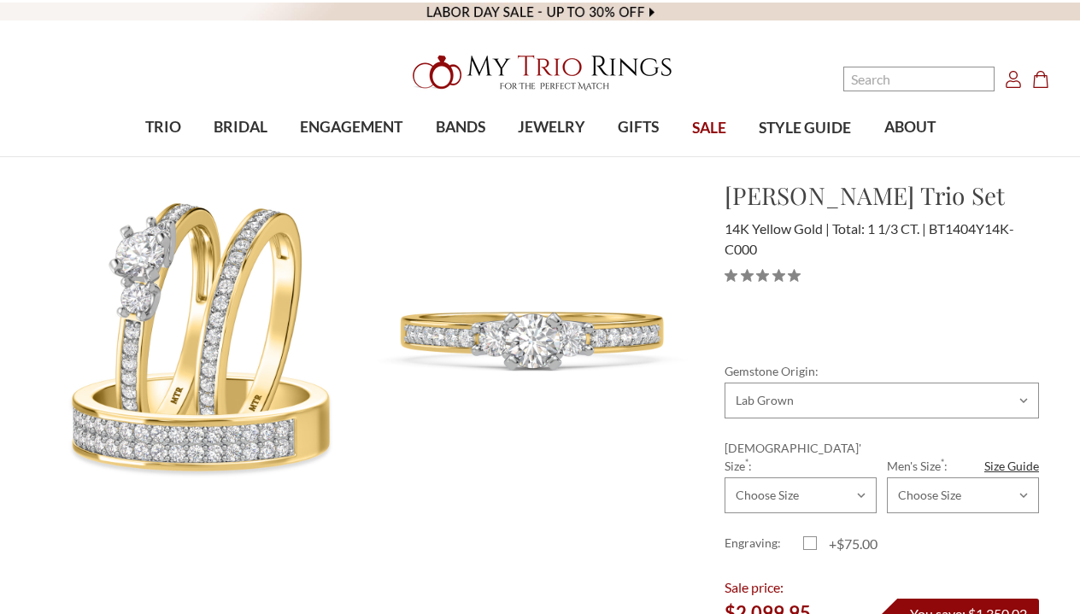
select select
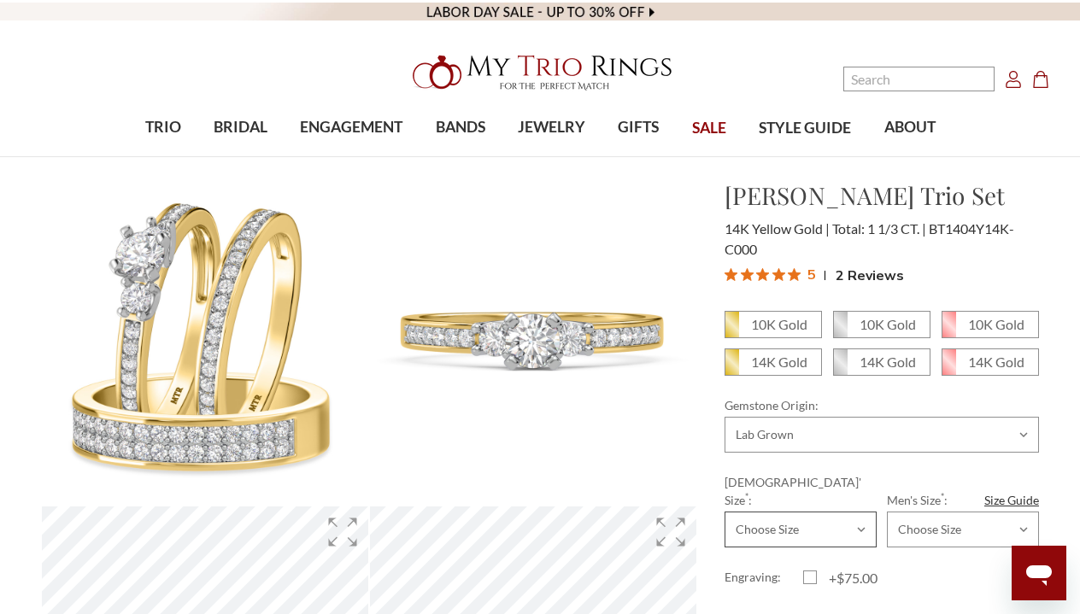
select select "22068935"
select select "22069031"
click at [809, 568] on label "+$75.00" at bounding box center [842, 578] width 79 height 20
click at [810, 581] on input "+$75.00" at bounding box center [810, 581] width 1 height 1
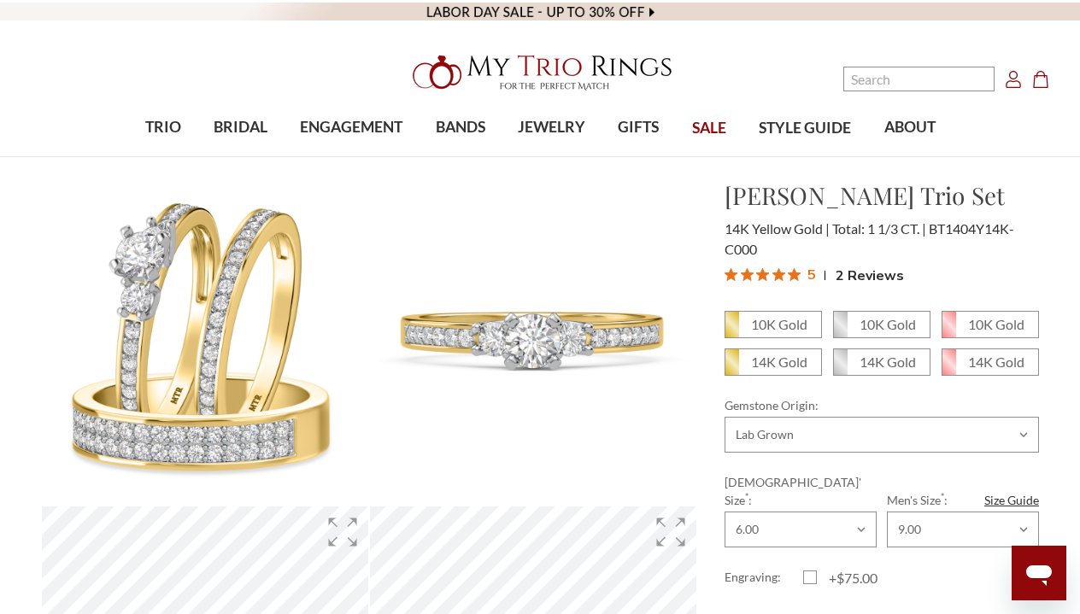
checkbox input "true"
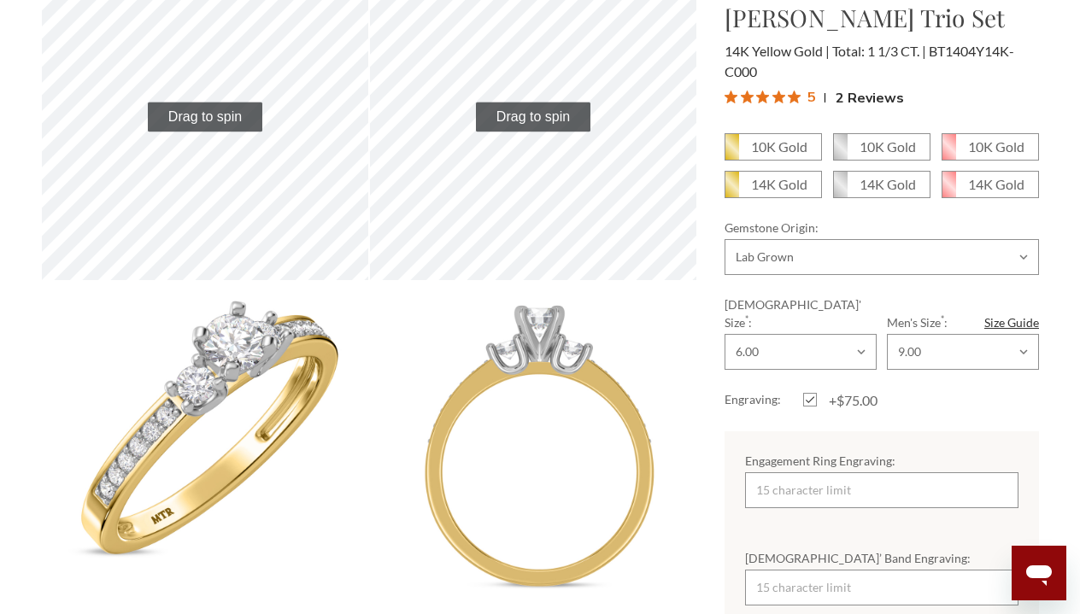
scroll to position [557, 0]
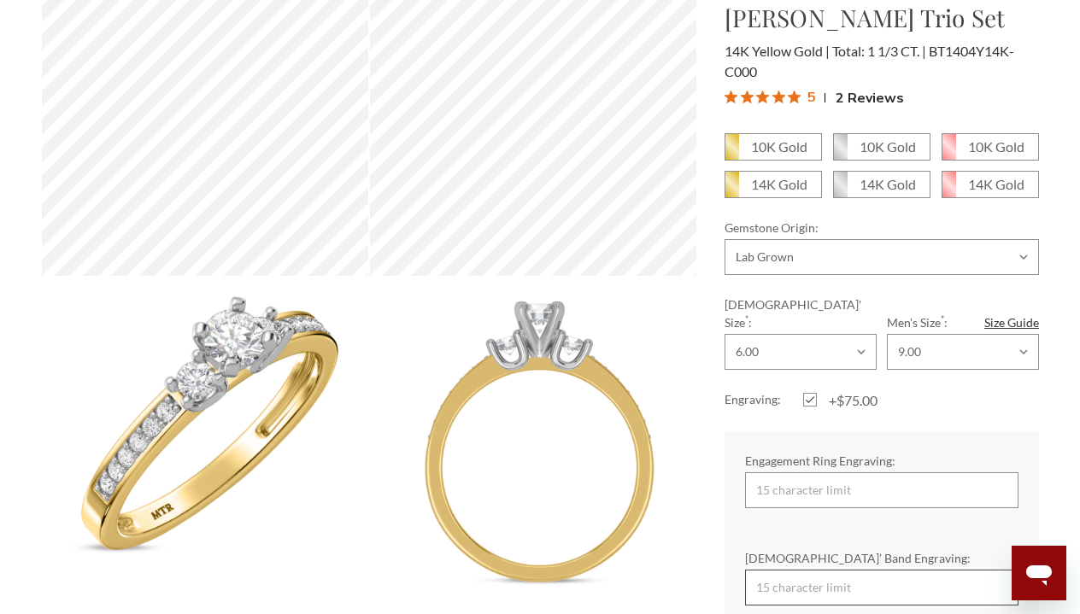
click at [853, 575] on input "[DEMOGRAPHIC_DATA]’ Band Engraving:" at bounding box center [881, 588] width 273 height 36
type input "Love You More"
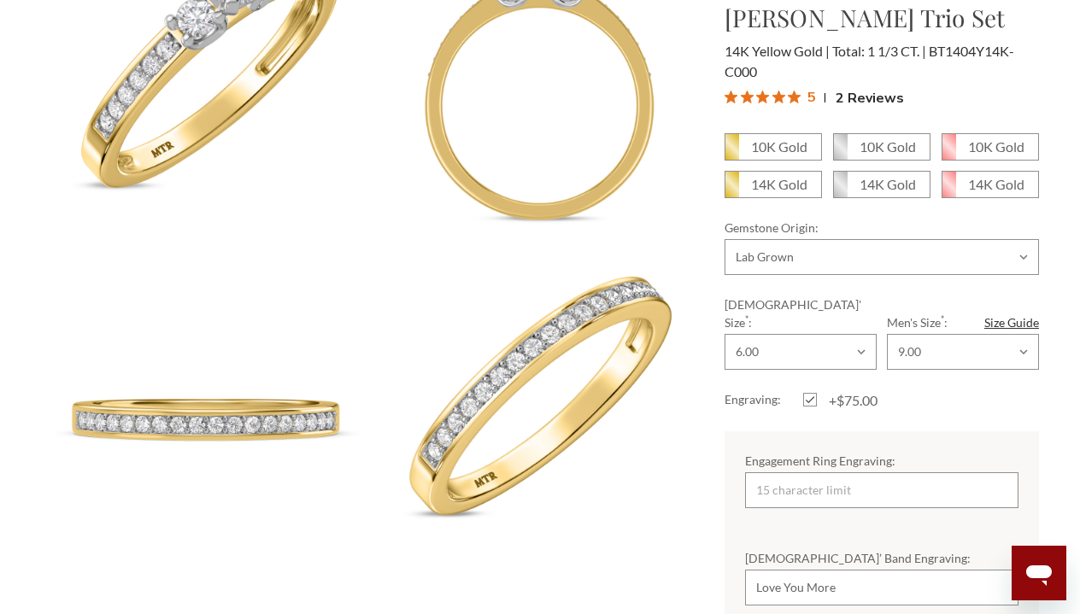
scroll to position [0, 0]
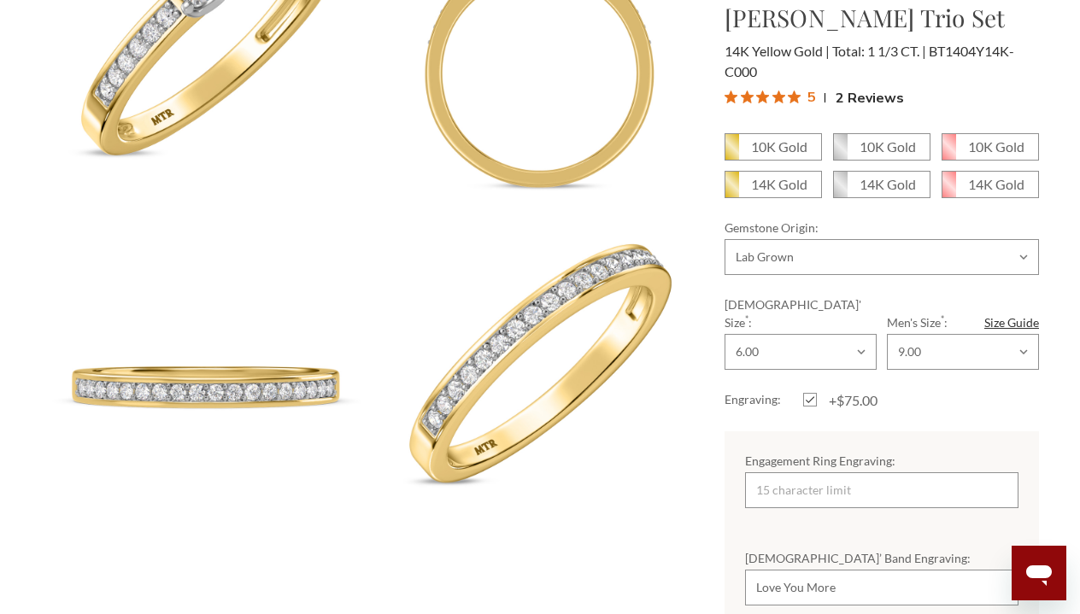
scroll to position [953, 0]
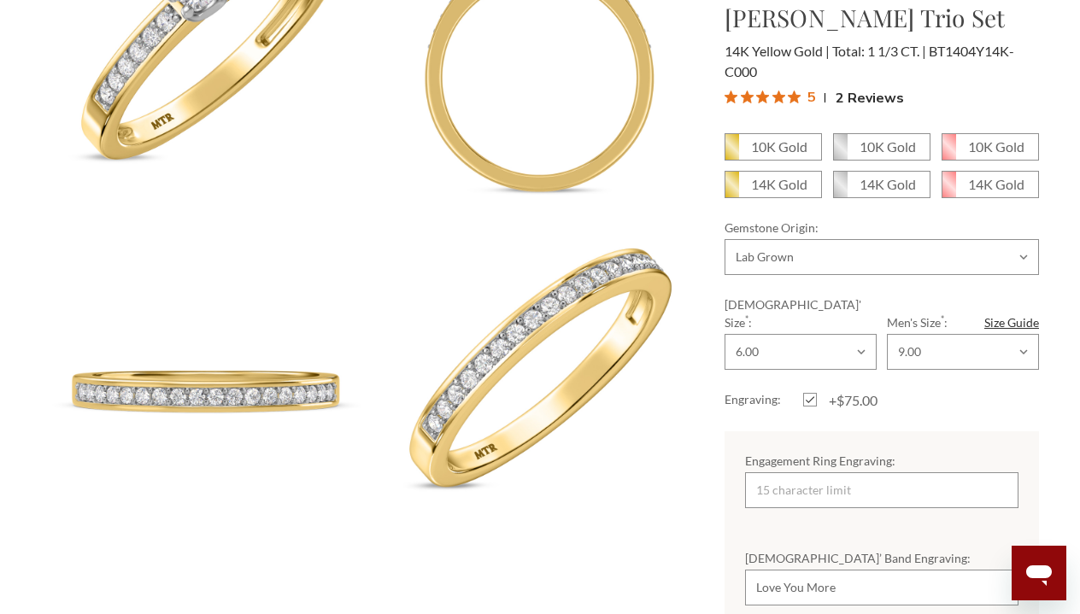
drag, startPoint x: 1072, startPoint y: 103, endPoint x: 1069, endPoint y: 163, distance: 59.8
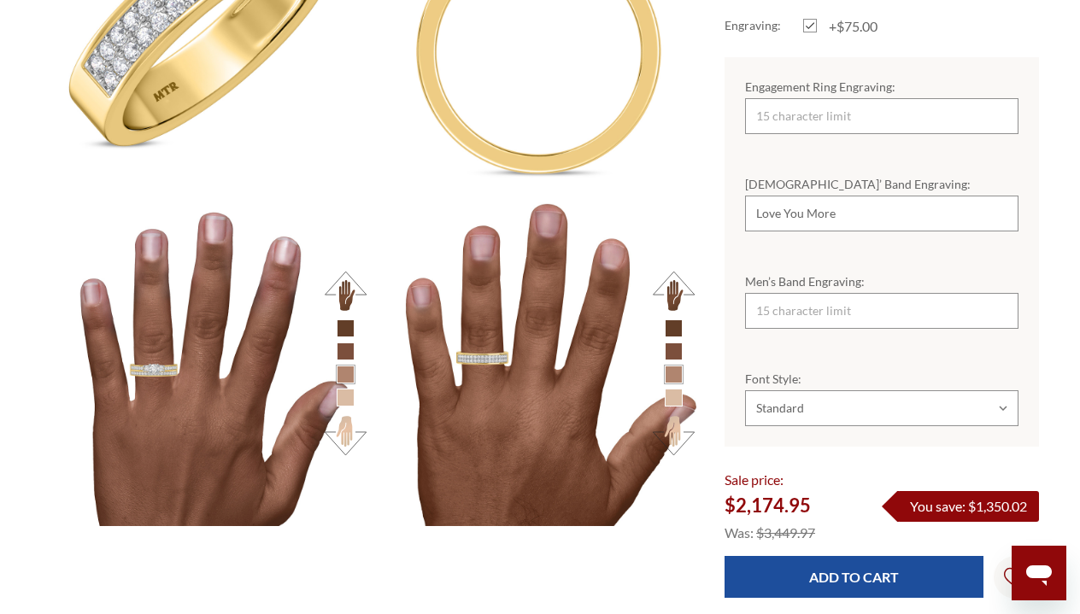
scroll to position [1958, 0]
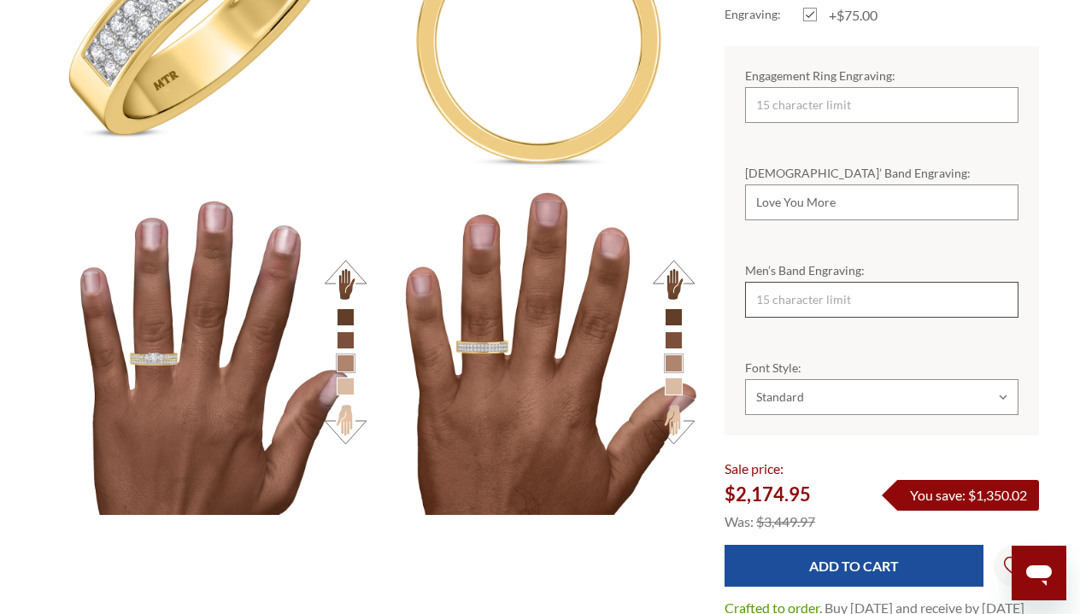
click at [865, 291] on input "Men’s Band Engraving:" at bounding box center [881, 300] width 273 height 36
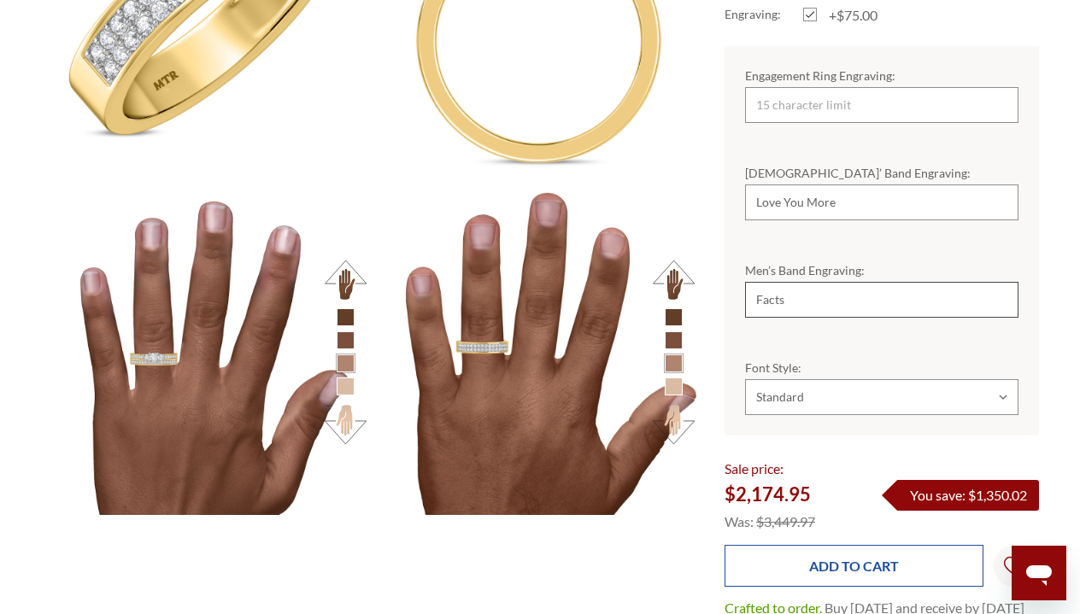
type input "Facts"
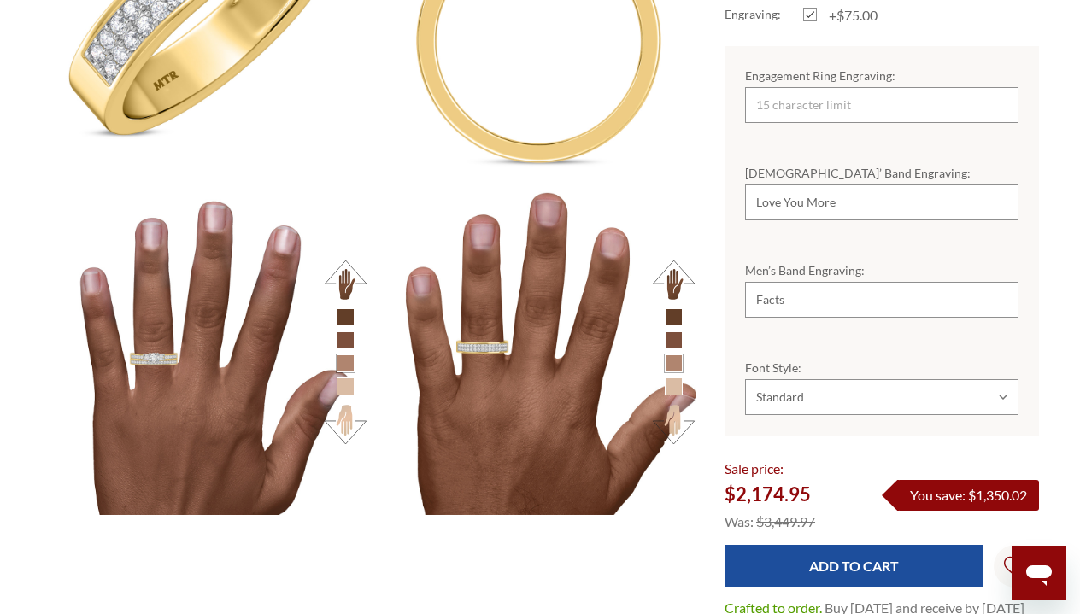
click at [839, 564] on input "Add to Cart" at bounding box center [853, 566] width 259 height 42
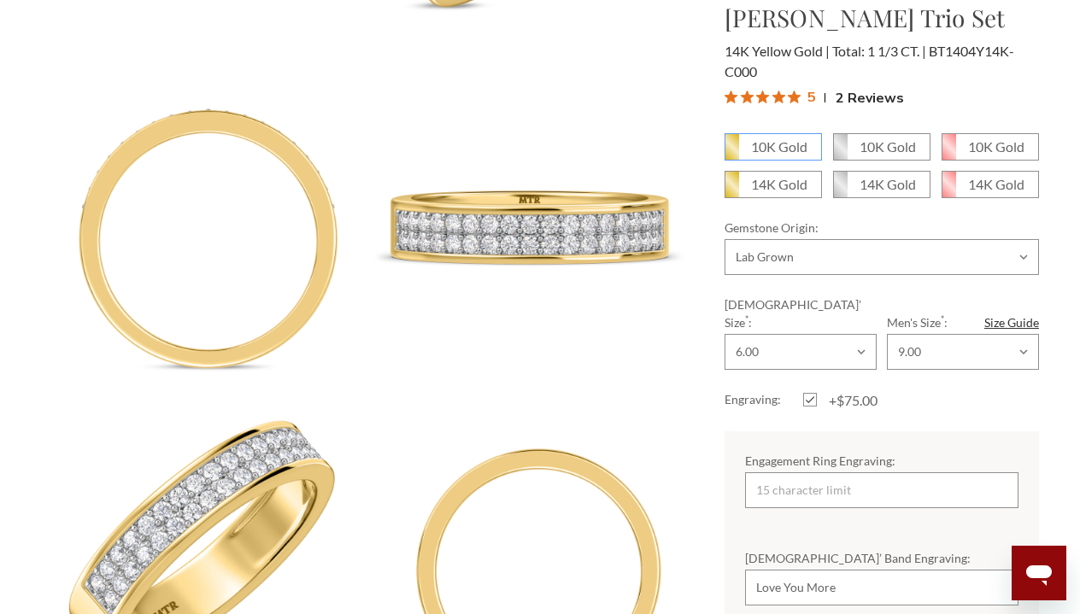
scroll to position [0, 0]
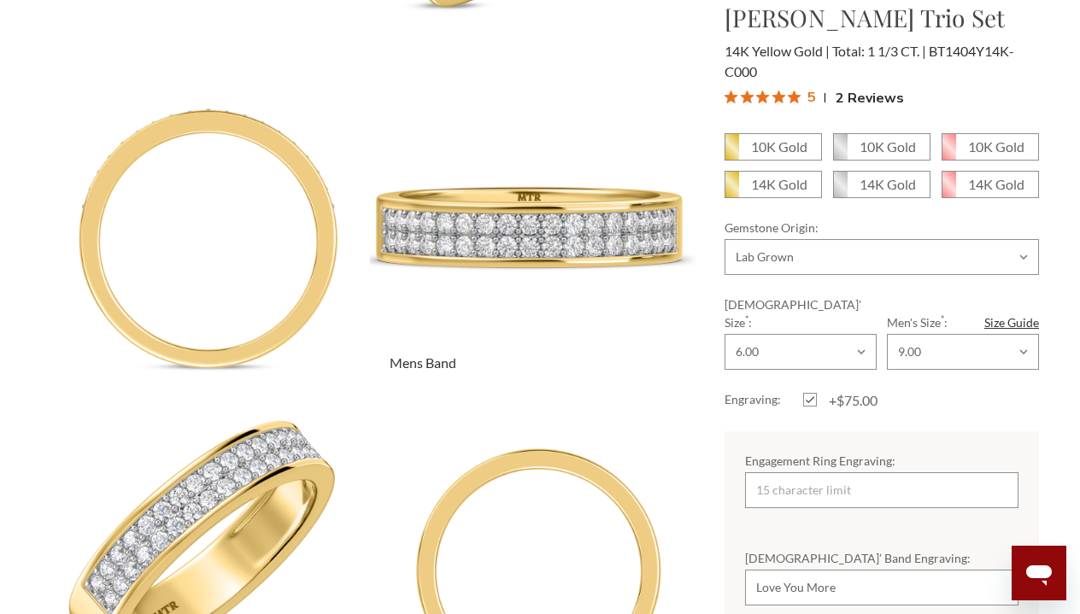
click at [656, 95] on img at bounding box center [533, 226] width 359 height 359
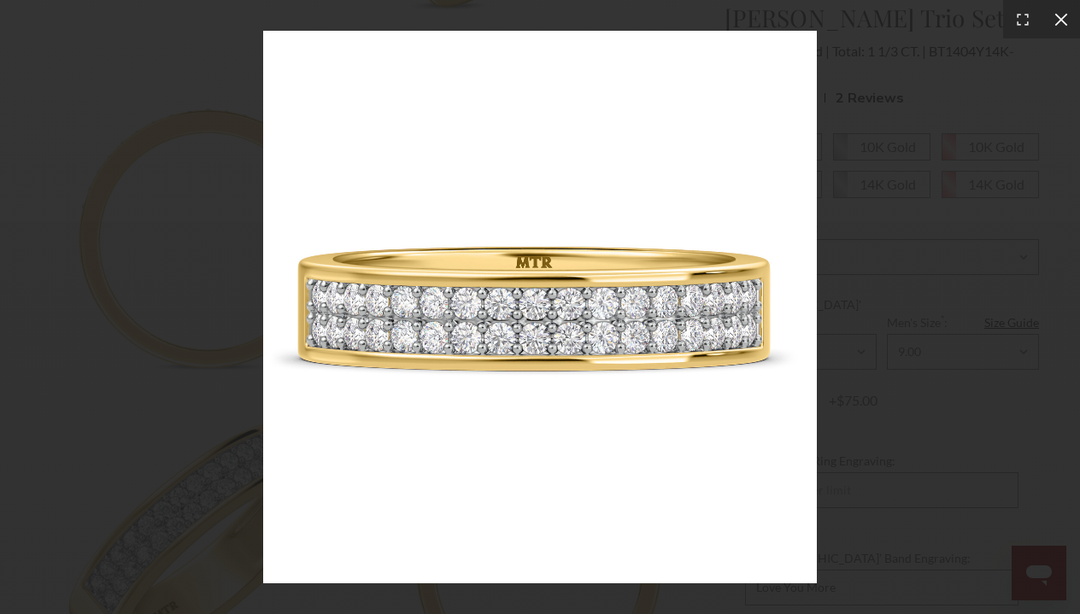
click at [1063, 20] on icon at bounding box center [1060, 19] width 17 height 17
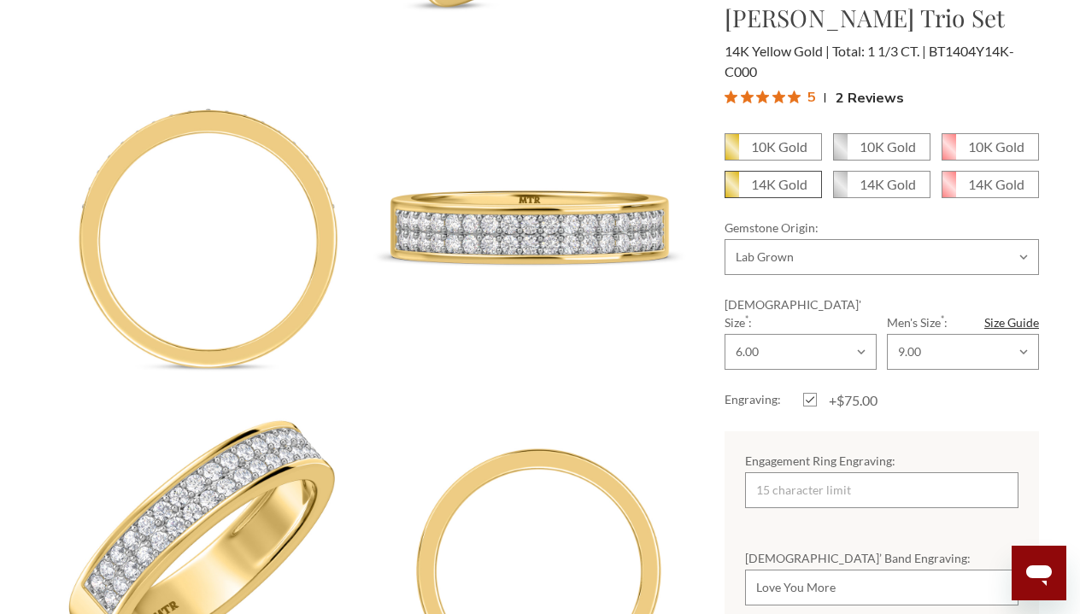
click at [792, 188] on em "14K Gold" at bounding box center [779, 184] width 56 height 16
click at [732, 190] on input "14K Gold" at bounding box center [731, 190] width 1 height 1
radio input "true"
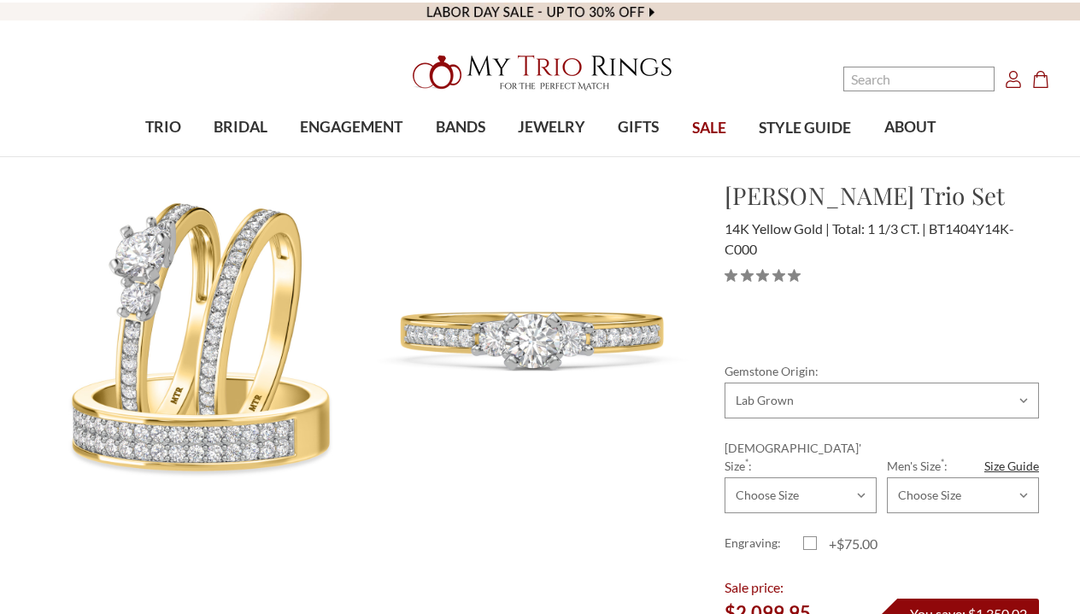
select select
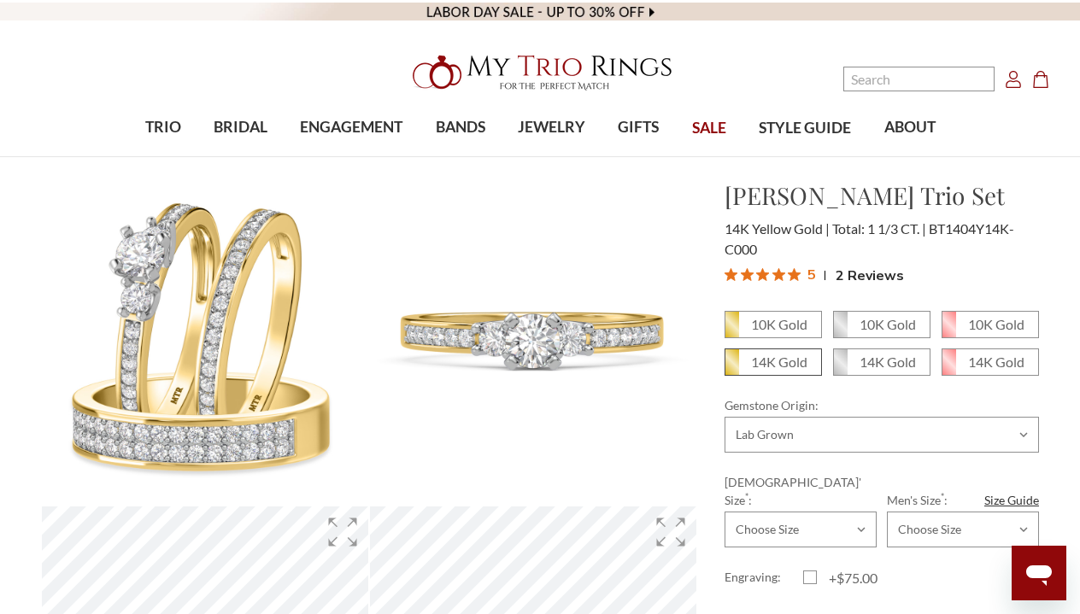
drag, startPoint x: 793, startPoint y: 365, endPoint x: 787, endPoint y: 354, distance: 11.5
click at [764, 364] on em "14K Gold" at bounding box center [779, 362] width 56 height 16
click at [732, 368] on input "14K Gold" at bounding box center [731, 368] width 1 height 1
radio input "true"
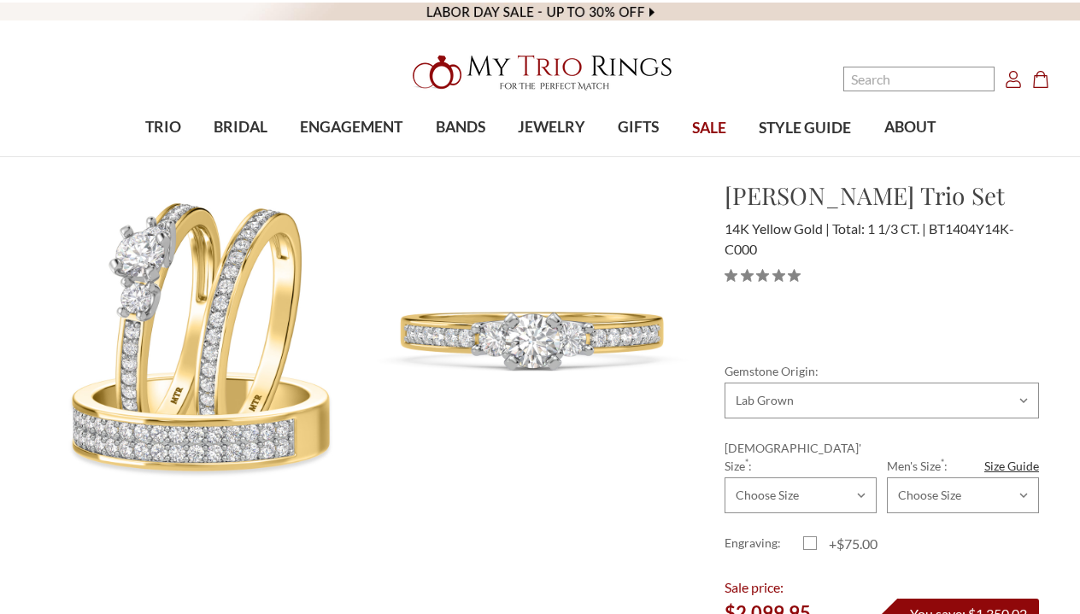
select select
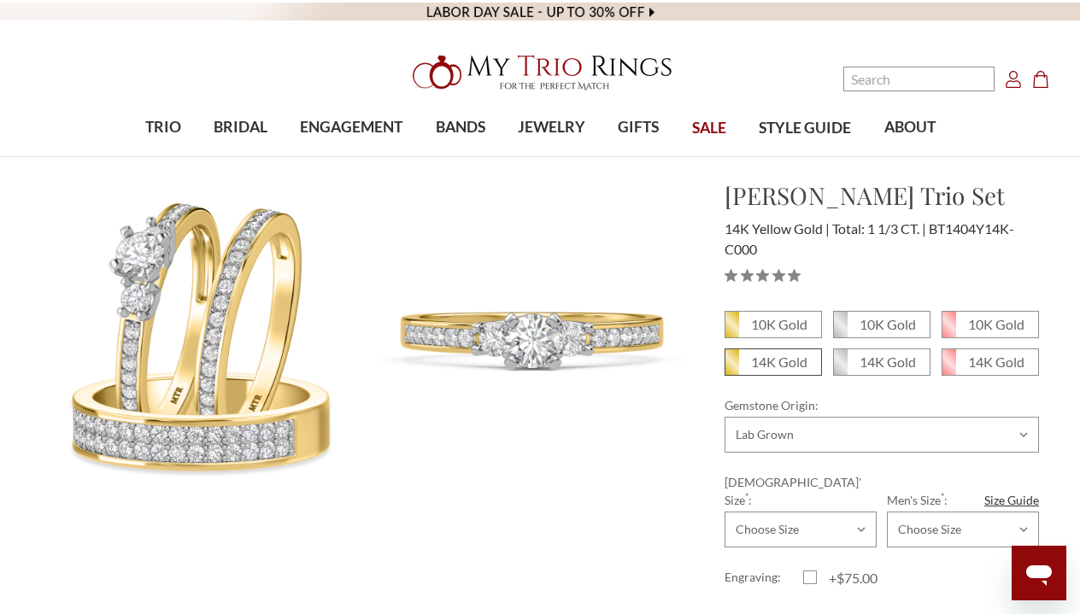
drag, startPoint x: 0, startPoint y: 0, endPoint x: 762, endPoint y: 356, distance: 841.0
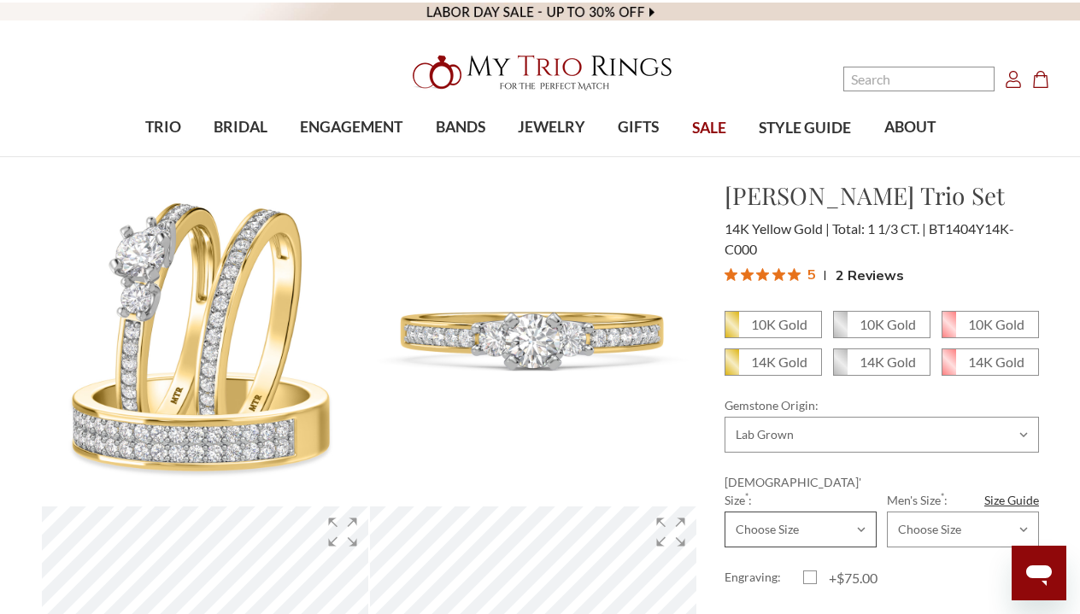
select select "22068935"
select select "22069031"
click at [811, 568] on label "+$75.00" at bounding box center [842, 578] width 79 height 20
click at [811, 581] on input "+$75.00" at bounding box center [810, 581] width 1 height 1
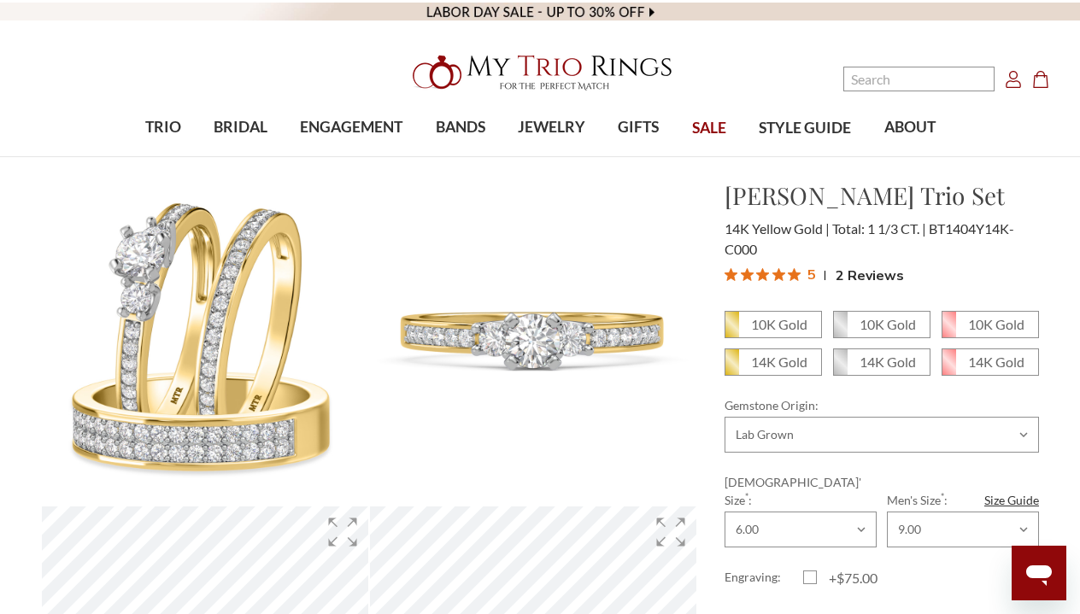
checkbox input "true"
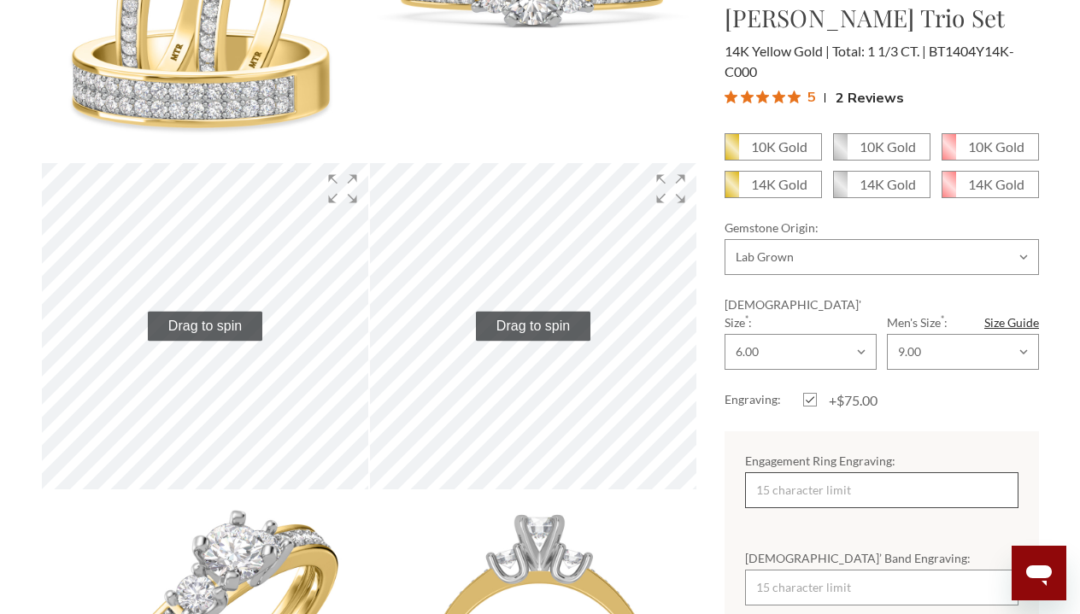
scroll to position [0, 0]
type input "Love You"
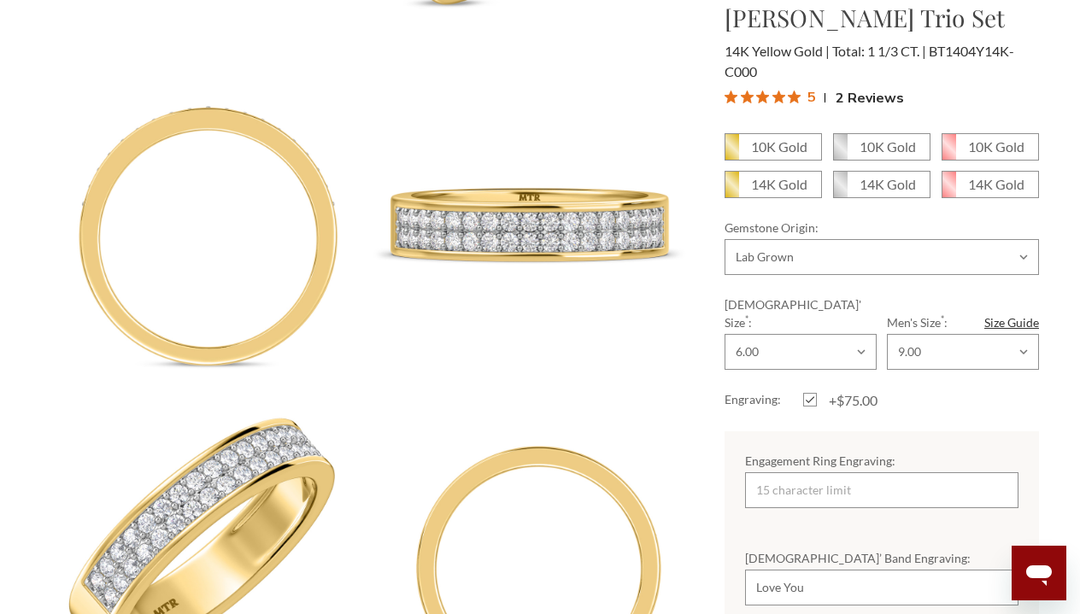
scroll to position [1792, 0]
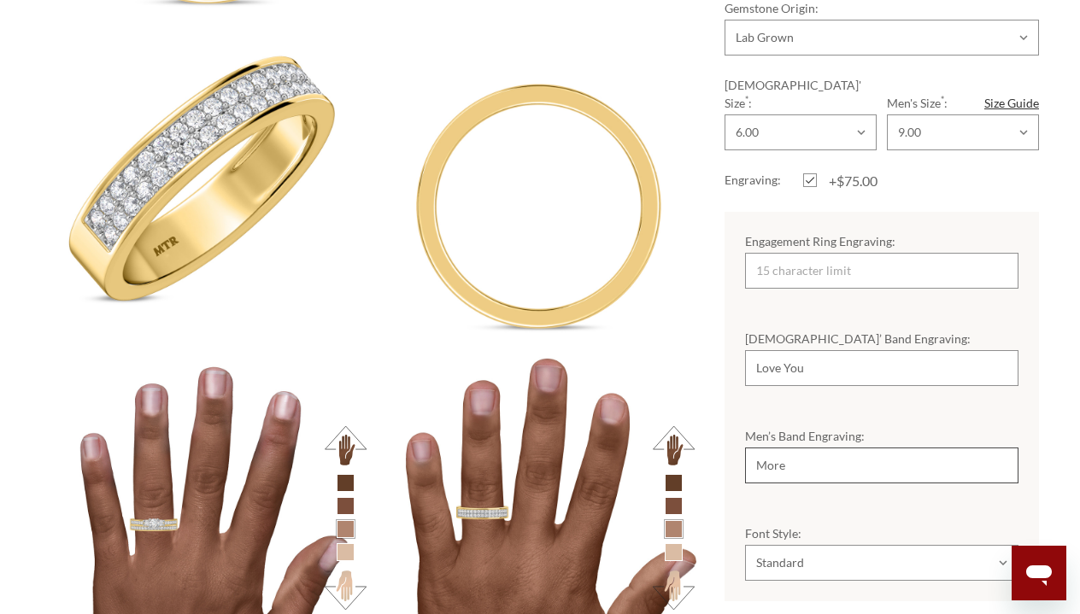
type input "More"
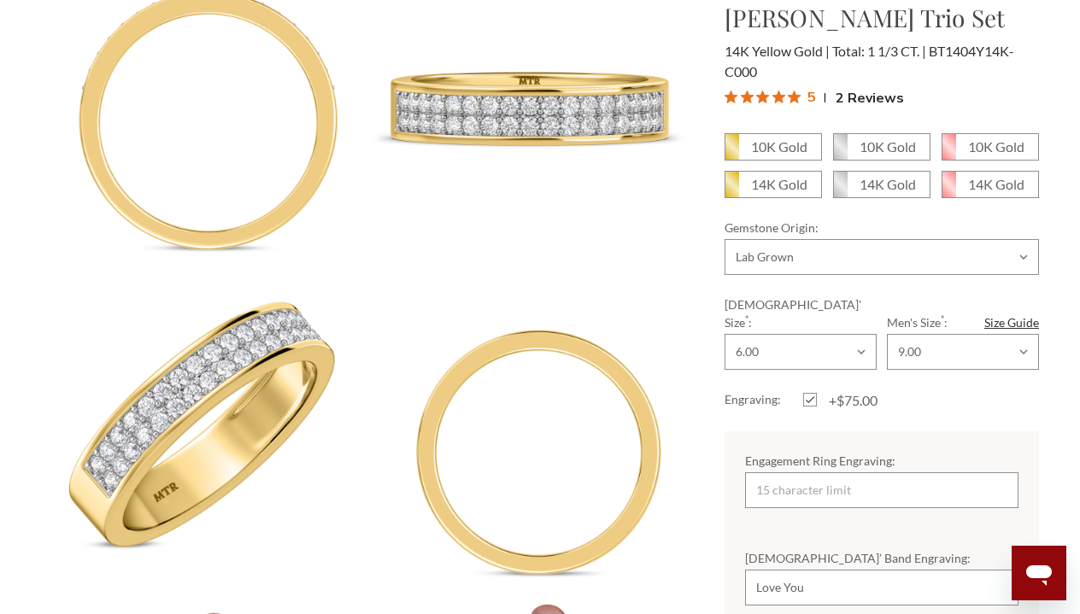
scroll to position [1544, 0]
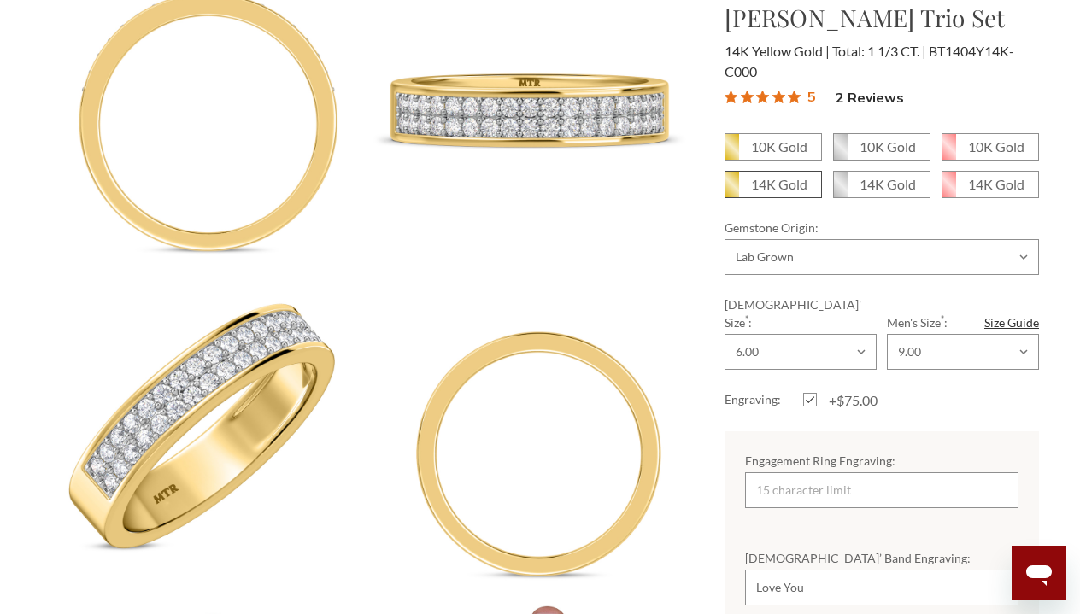
click at [769, 187] on em "14K Gold" at bounding box center [779, 184] width 56 height 16
click at [732, 190] on input "14K Gold" at bounding box center [731, 190] width 1 height 1
radio input "true"
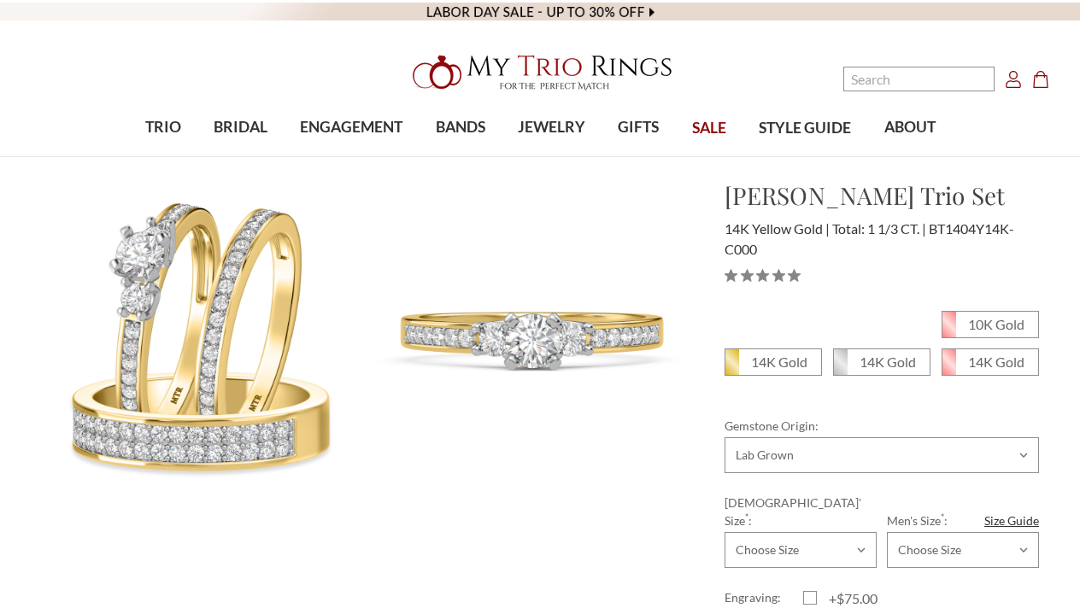
select select
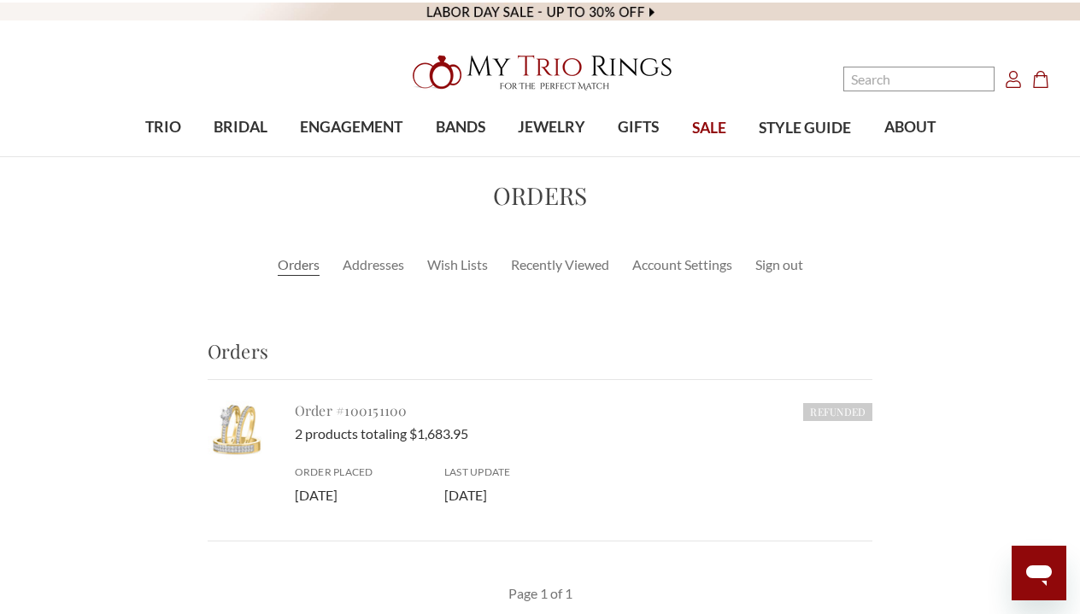
click at [345, 411] on link "Order #100151100" at bounding box center [351, 410] width 113 height 18
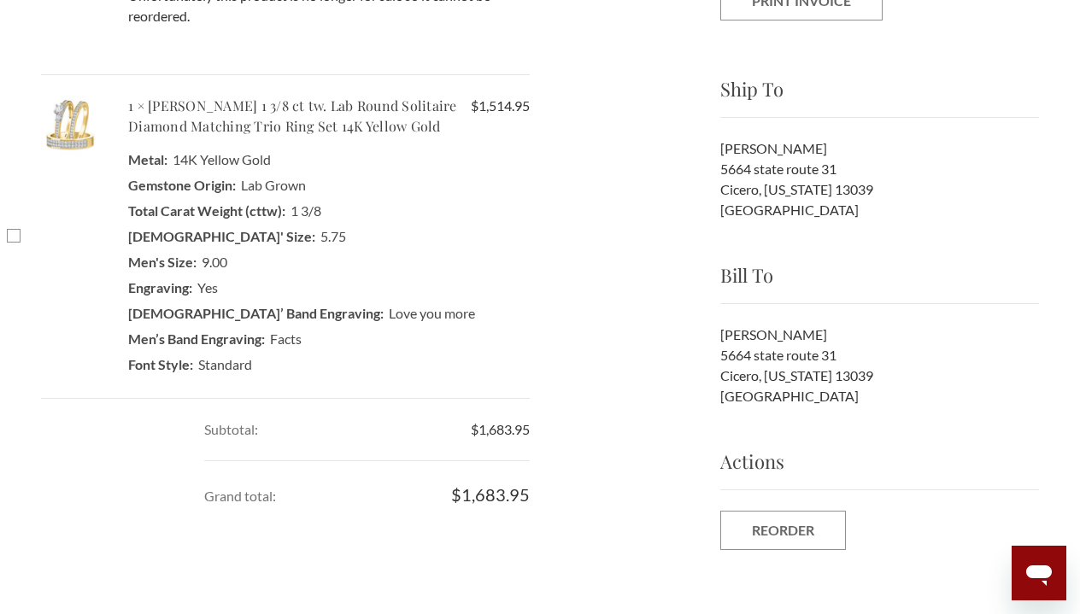
scroll to position [535, 0]
click at [17, 238] on label "Checkbox 88647 label" at bounding box center [17, 238] width 20 height 20
click at [8, 229] on input "Checkbox 88647 label" at bounding box center [7, 228] width 1 height 1
checkbox input "true"
click at [773, 535] on input "Reorder" at bounding box center [783, 531] width 126 height 39
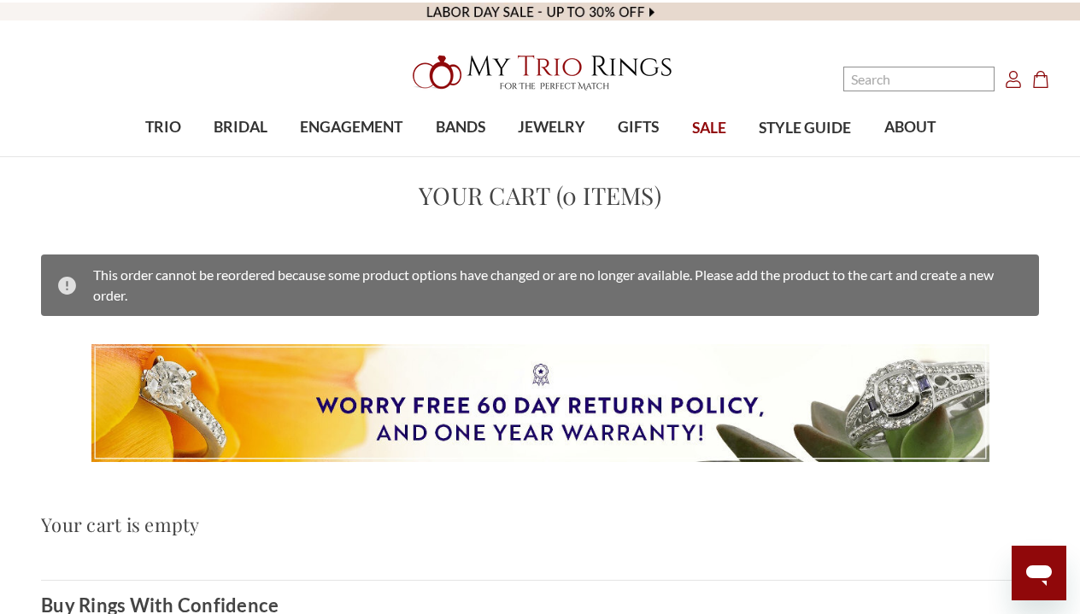
click at [67, 285] on icon at bounding box center [66, 285] width 21 height 21
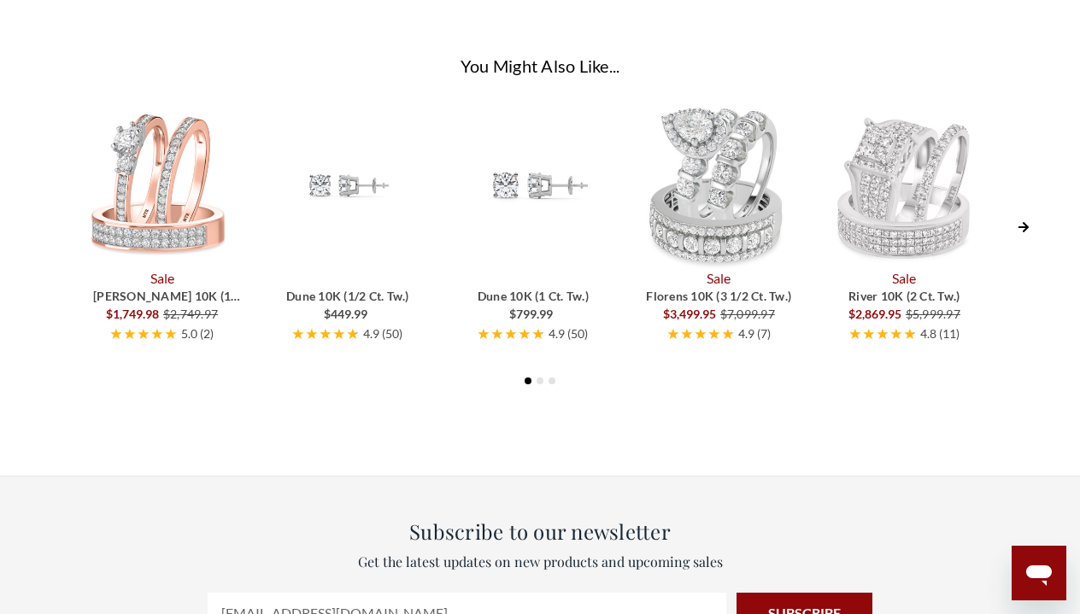
scroll to position [983, 0]
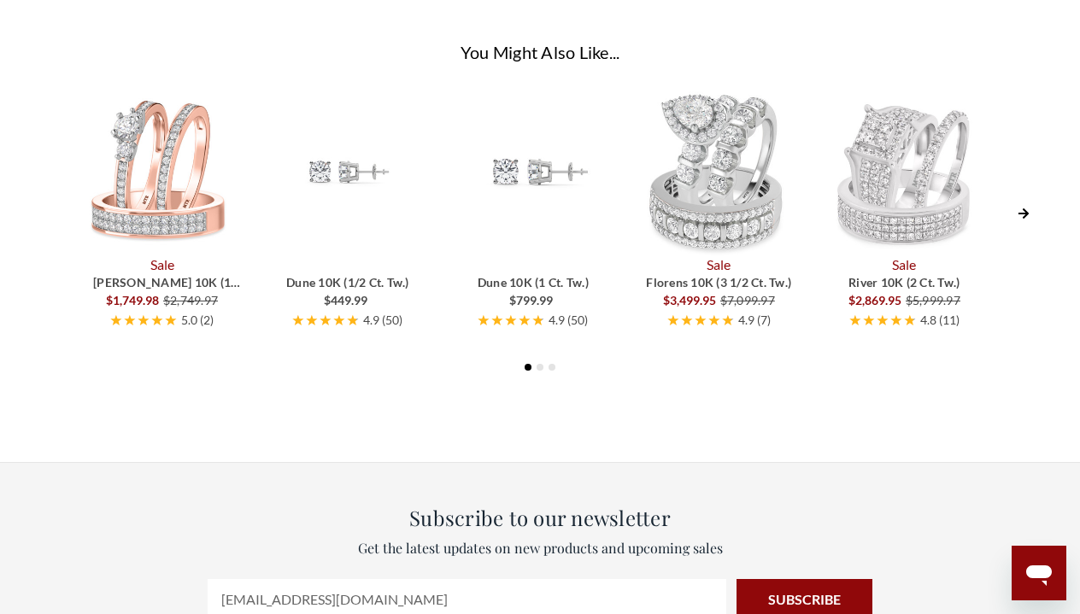
click at [1027, 210] on icon "Next Slide" at bounding box center [1023, 214] width 12 height 12
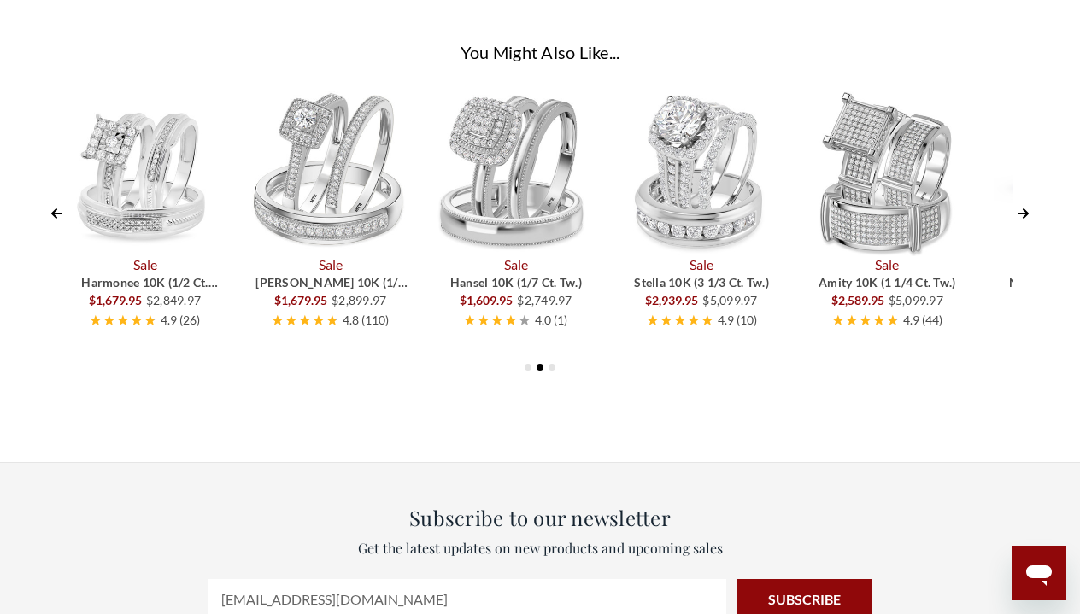
click at [1027, 210] on icon "Next Slide" at bounding box center [1023, 214] width 12 height 12
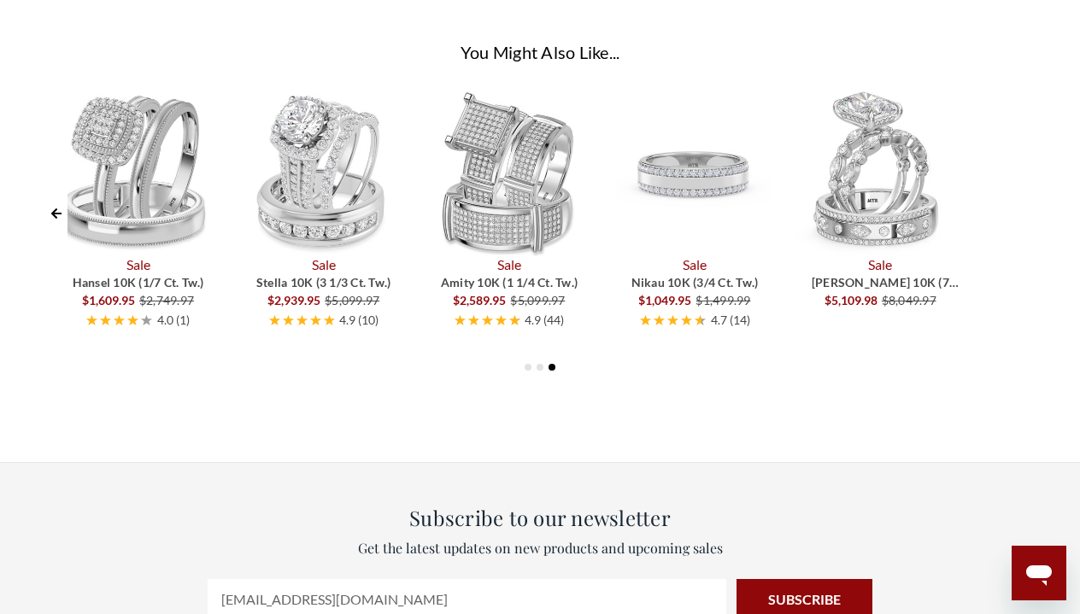
click at [61, 215] on icon "Previous Slide" at bounding box center [56, 214] width 12 height 12
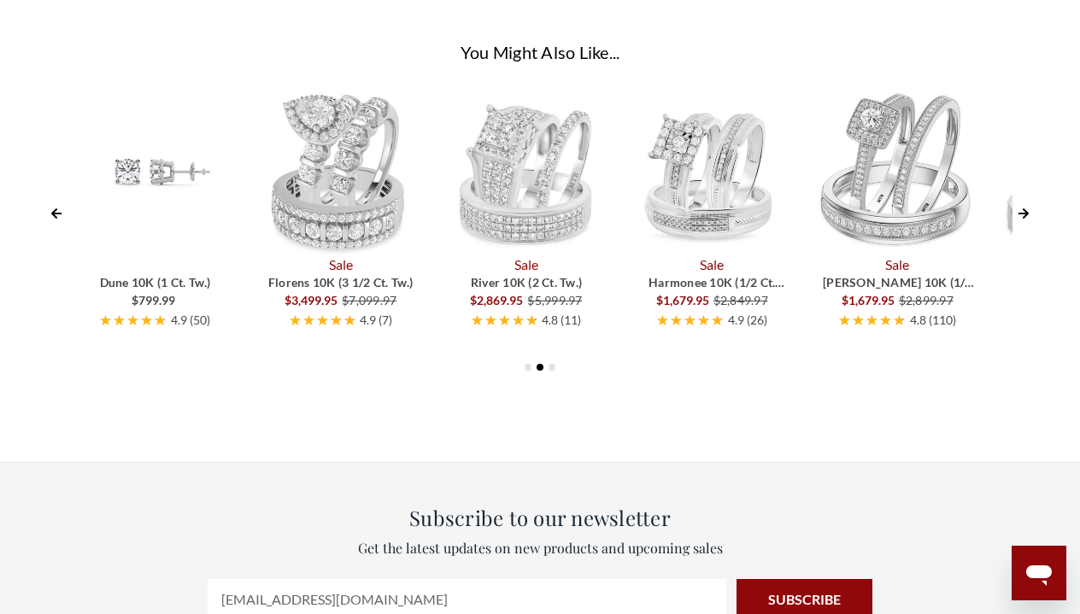
click at [61, 215] on icon "Previous Slide" at bounding box center [56, 214] width 12 height 12
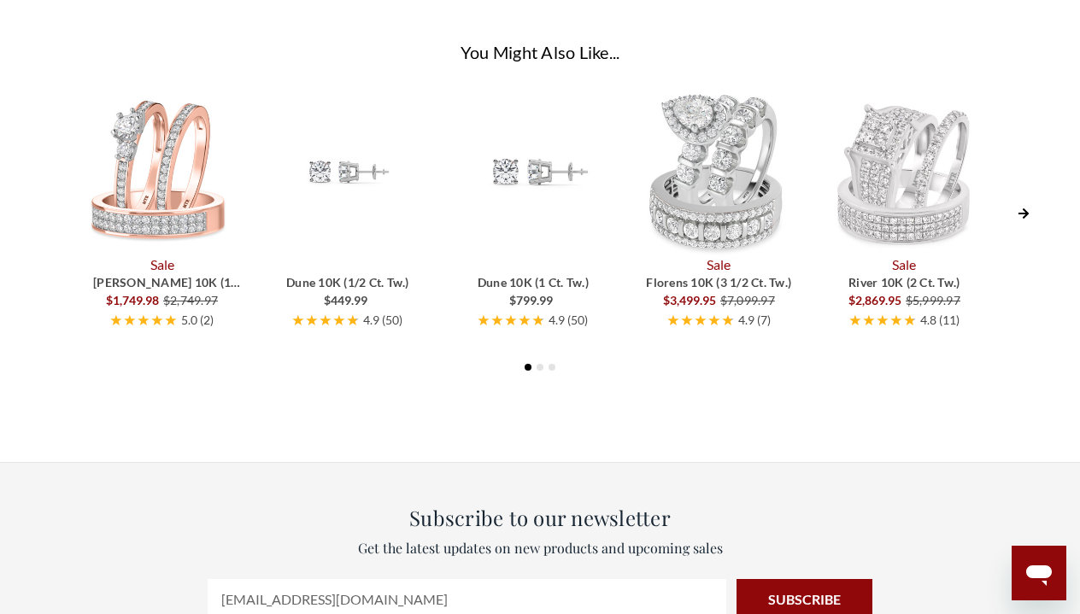
click at [184, 244] on img at bounding box center [160, 172] width 168 height 168
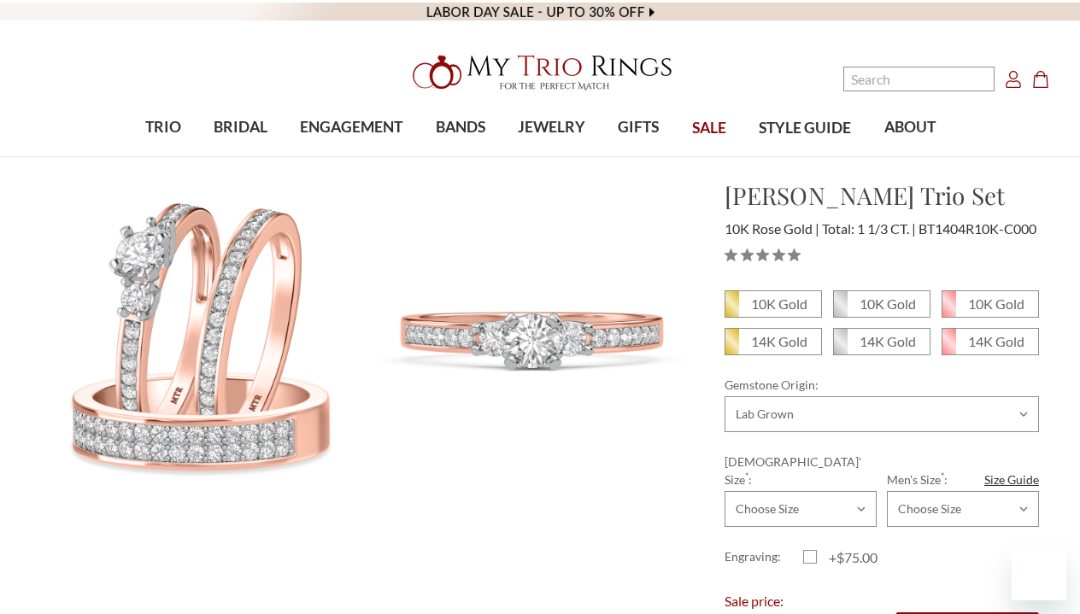
select select
click at [778, 312] on em "10K Gold" at bounding box center [779, 304] width 56 height 16
click at [732, 311] on input "10K Gold" at bounding box center [731, 310] width 1 height 1
radio input "true"
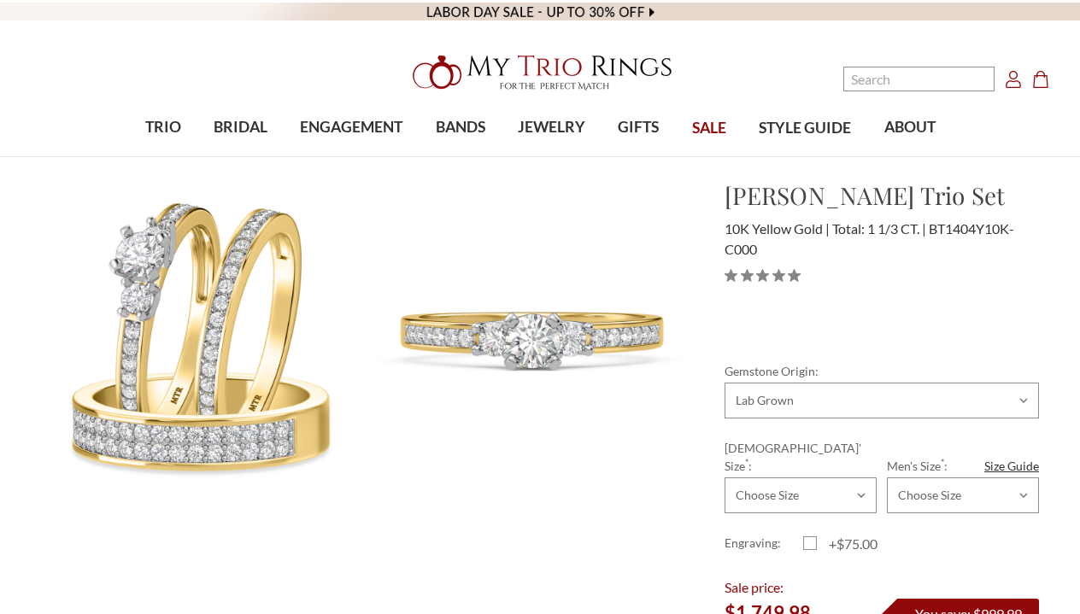
select select
